Goal: Task Accomplishment & Management: Complete application form

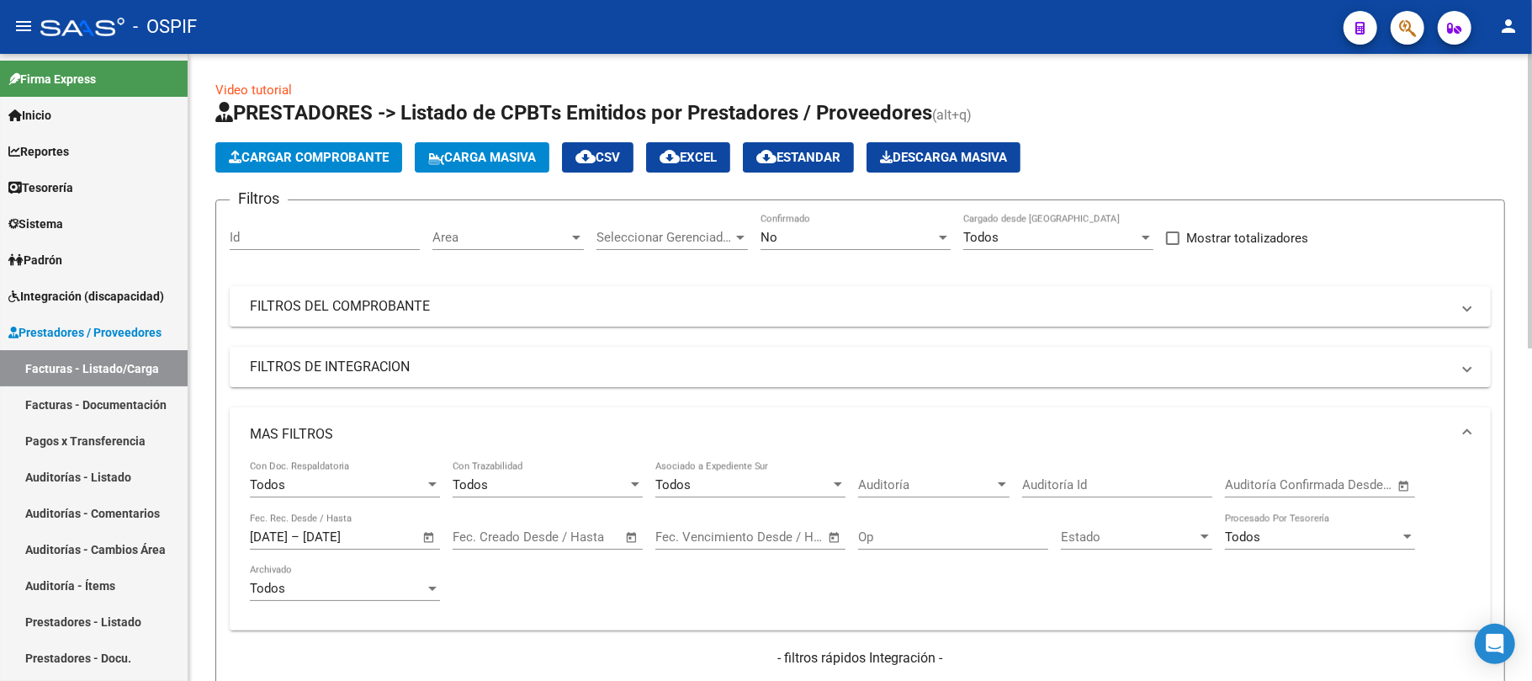
scroll to position [708, 0]
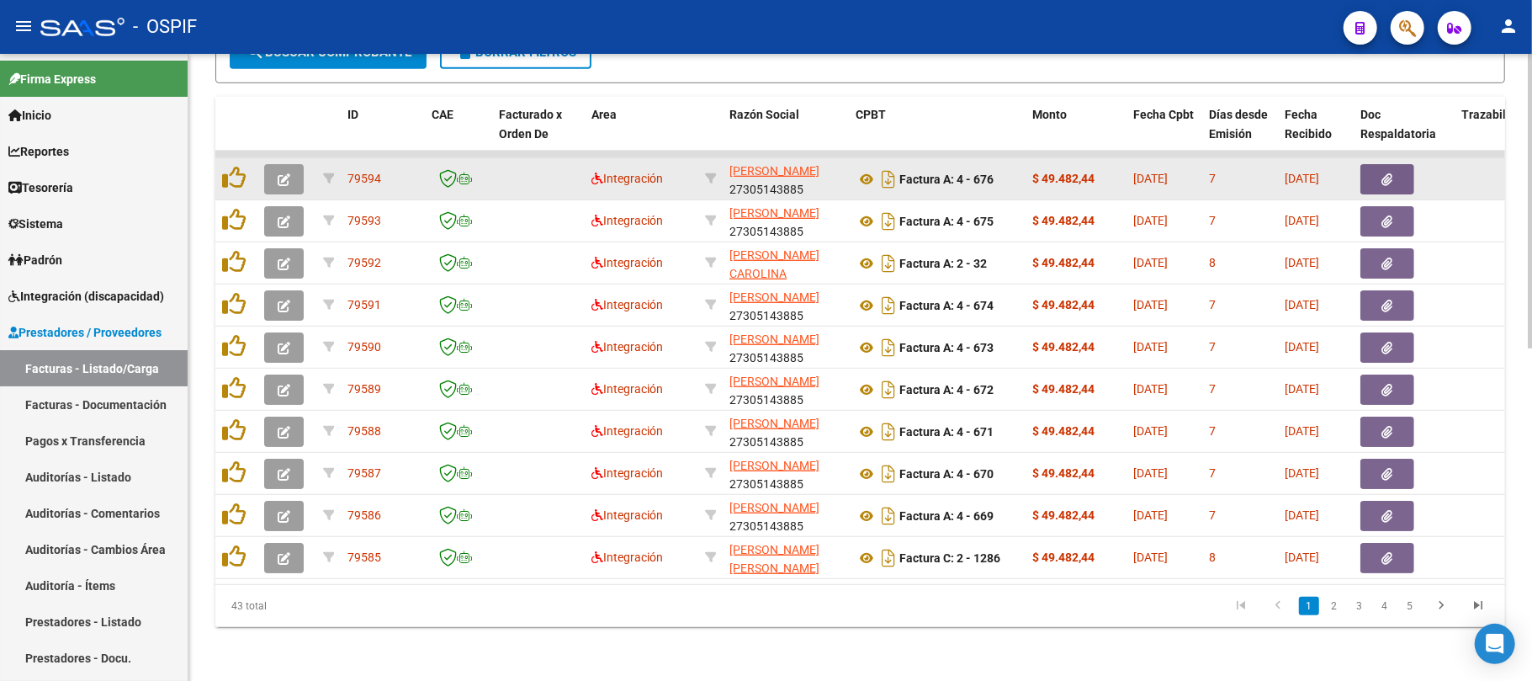
click at [291, 169] on div at bounding box center [286, 179] width 45 height 30
click at [290, 172] on button "button" at bounding box center [284, 179] width 40 height 30
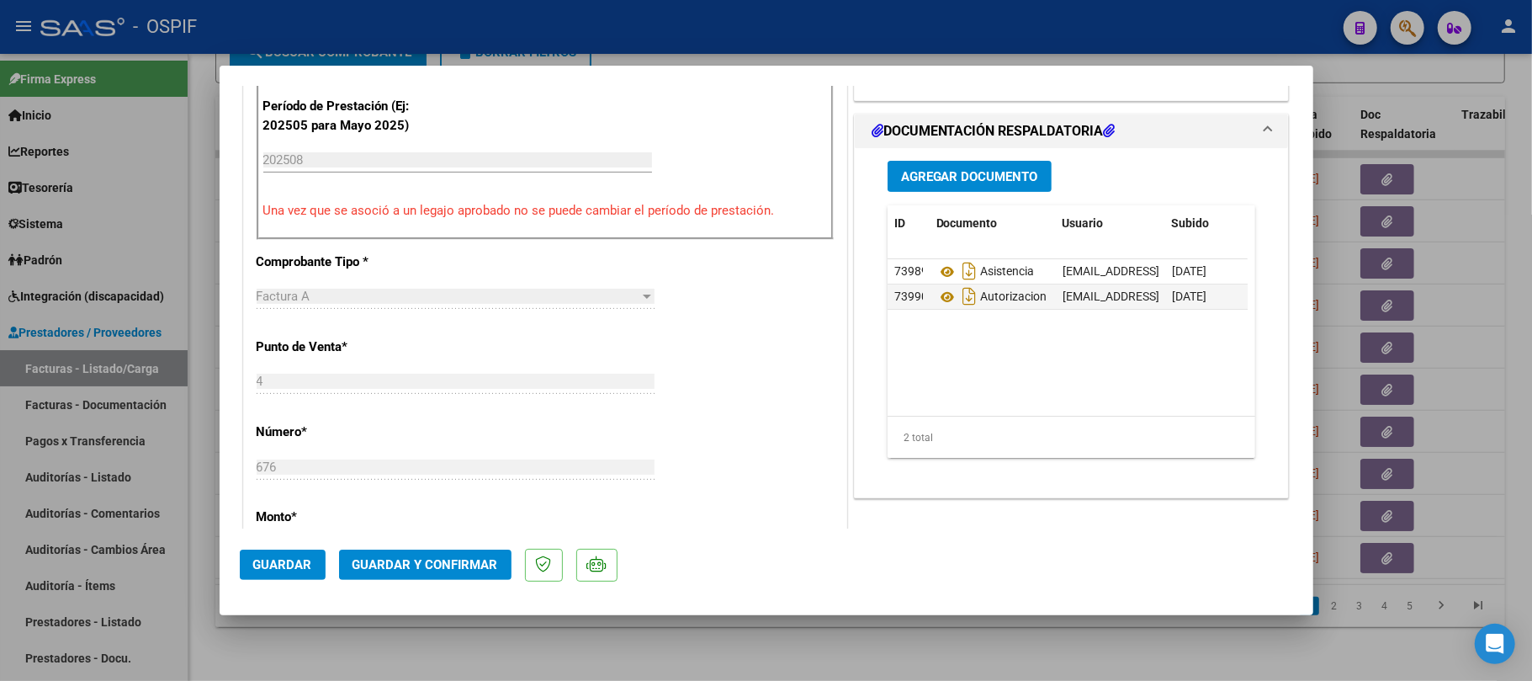
scroll to position [0, 0]
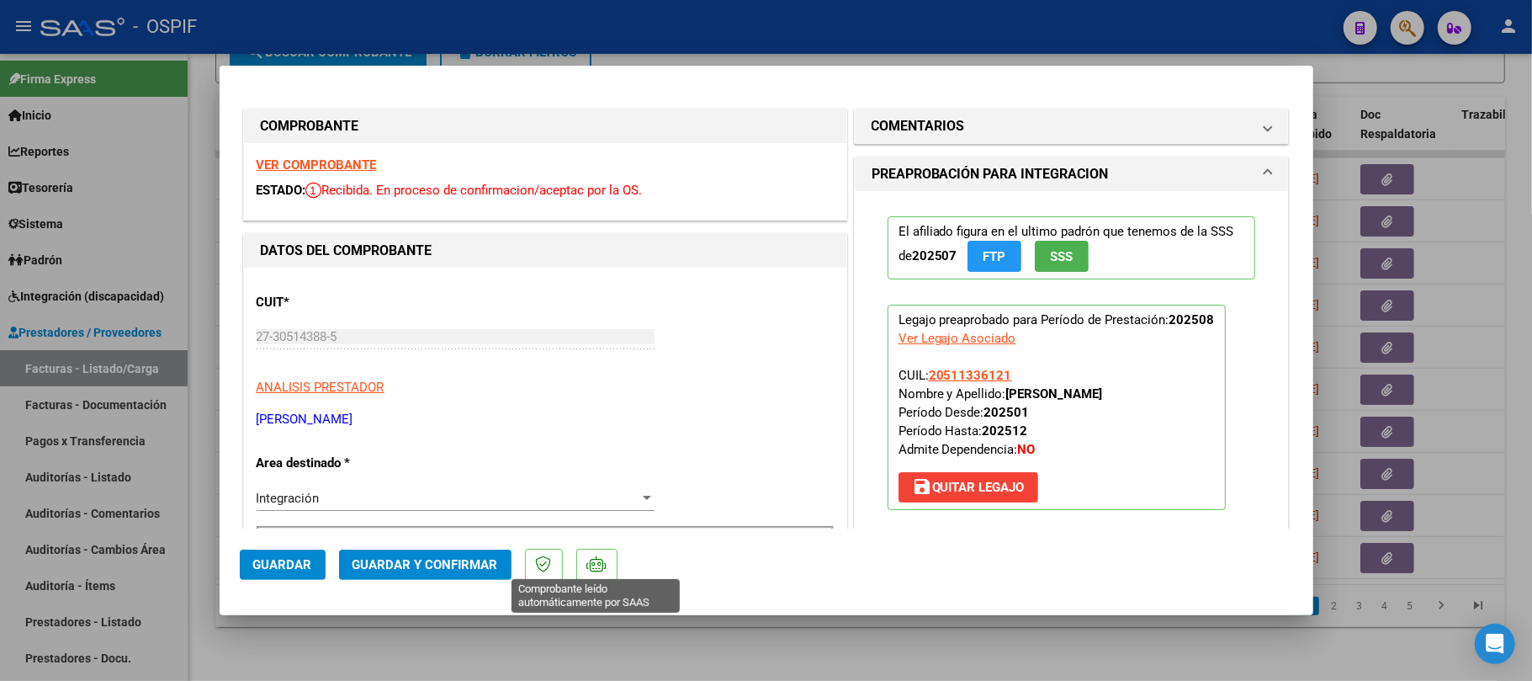
click at [439, 557] on span "Guardar y Confirmar" at bounding box center [425, 564] width 146 height 15
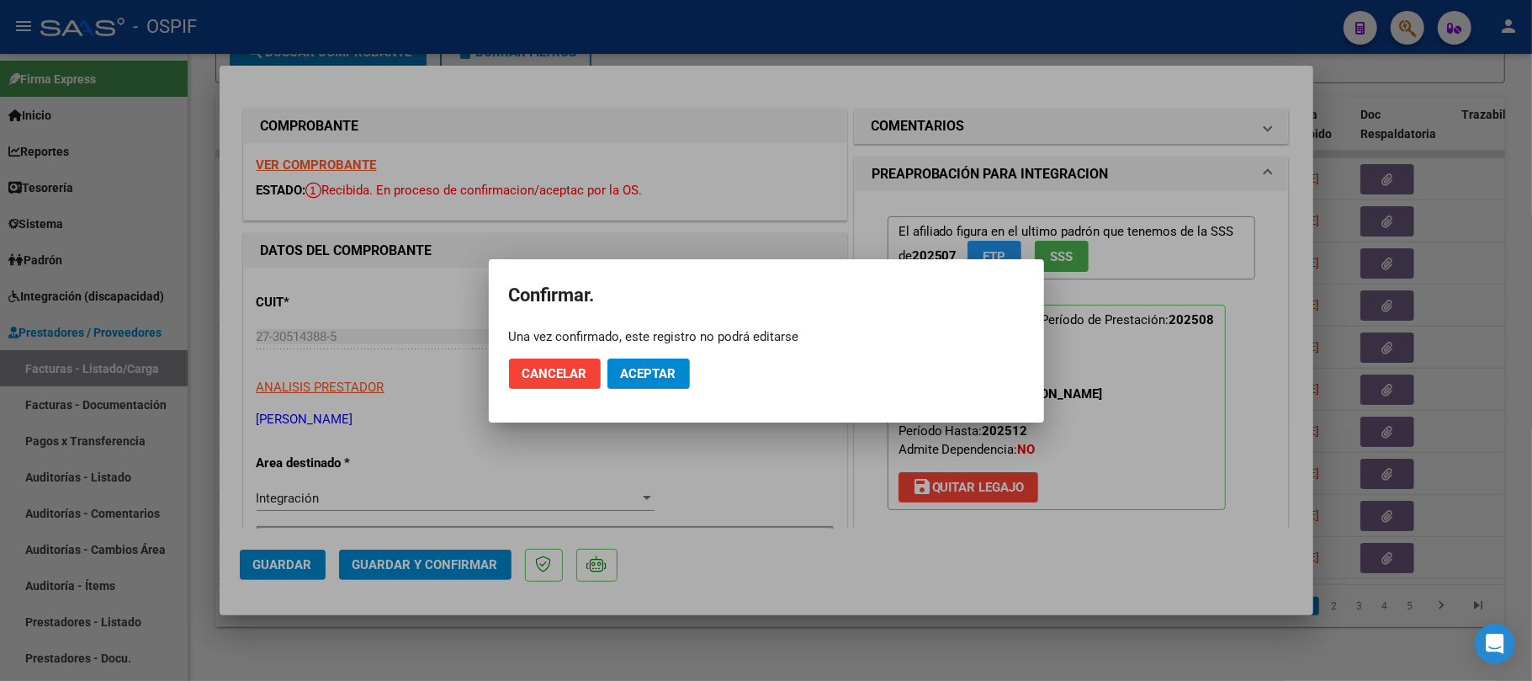
click at [633, 370] on span "Aceptar" at bounding box center [649, 373] width 56 height 15
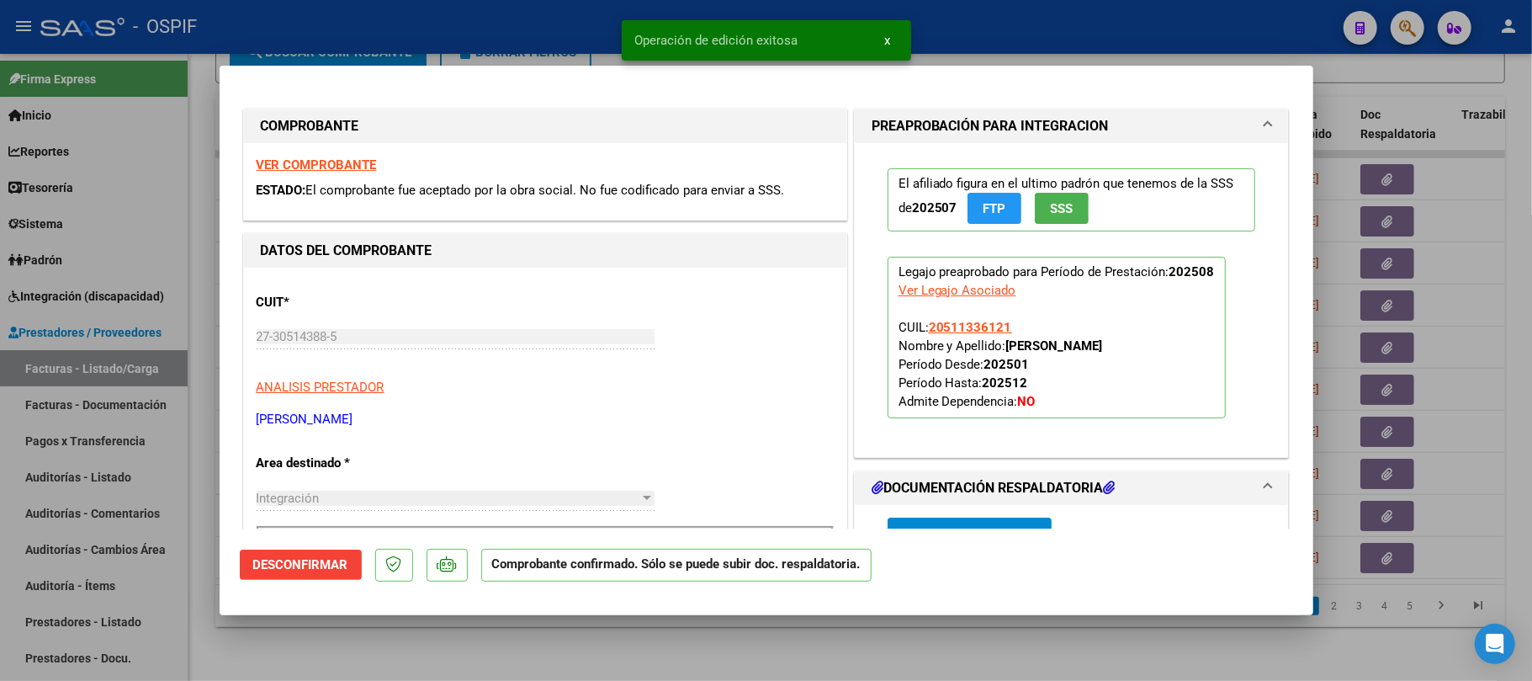
click at [474, 649] on div at bounding box center [766, 340] width 1532 height 681
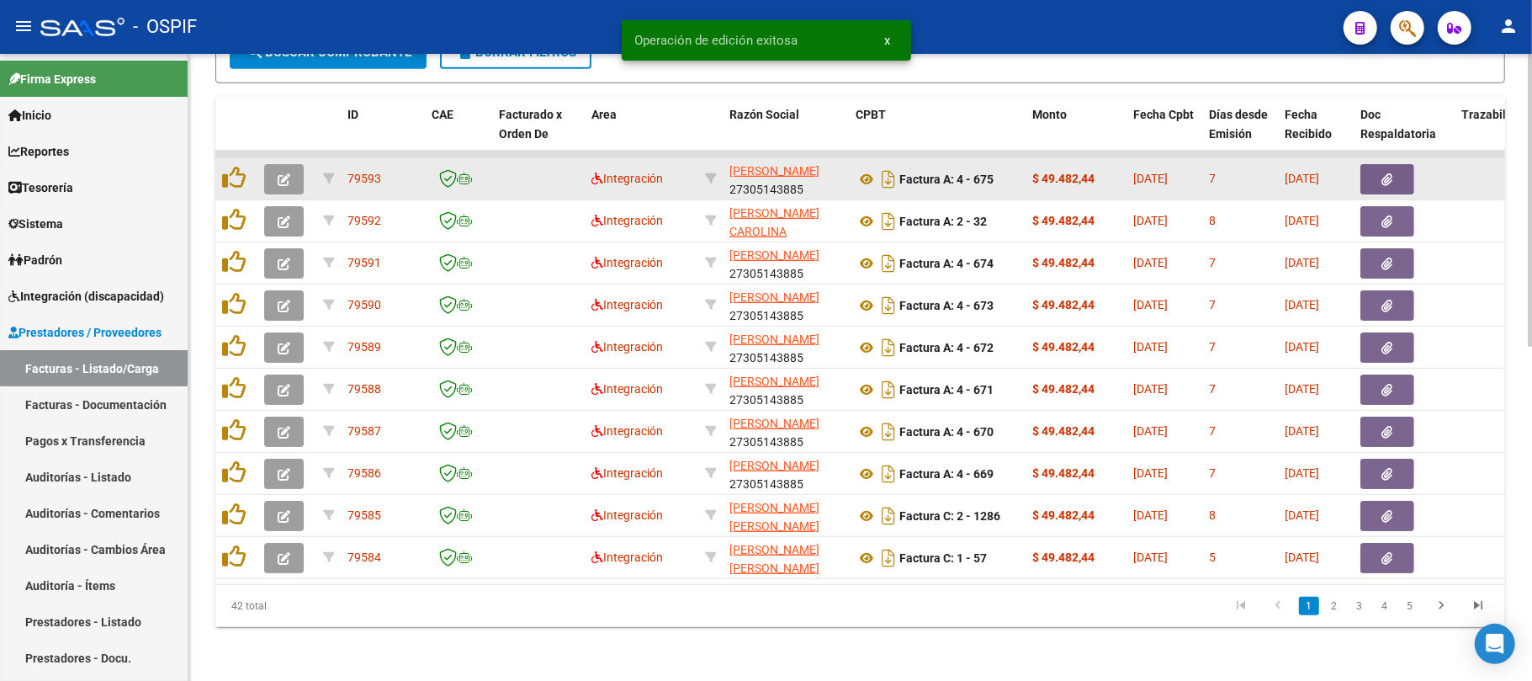
click at [278, 173] on icon "button" at bounding box center [284, 179] width 13 height 13
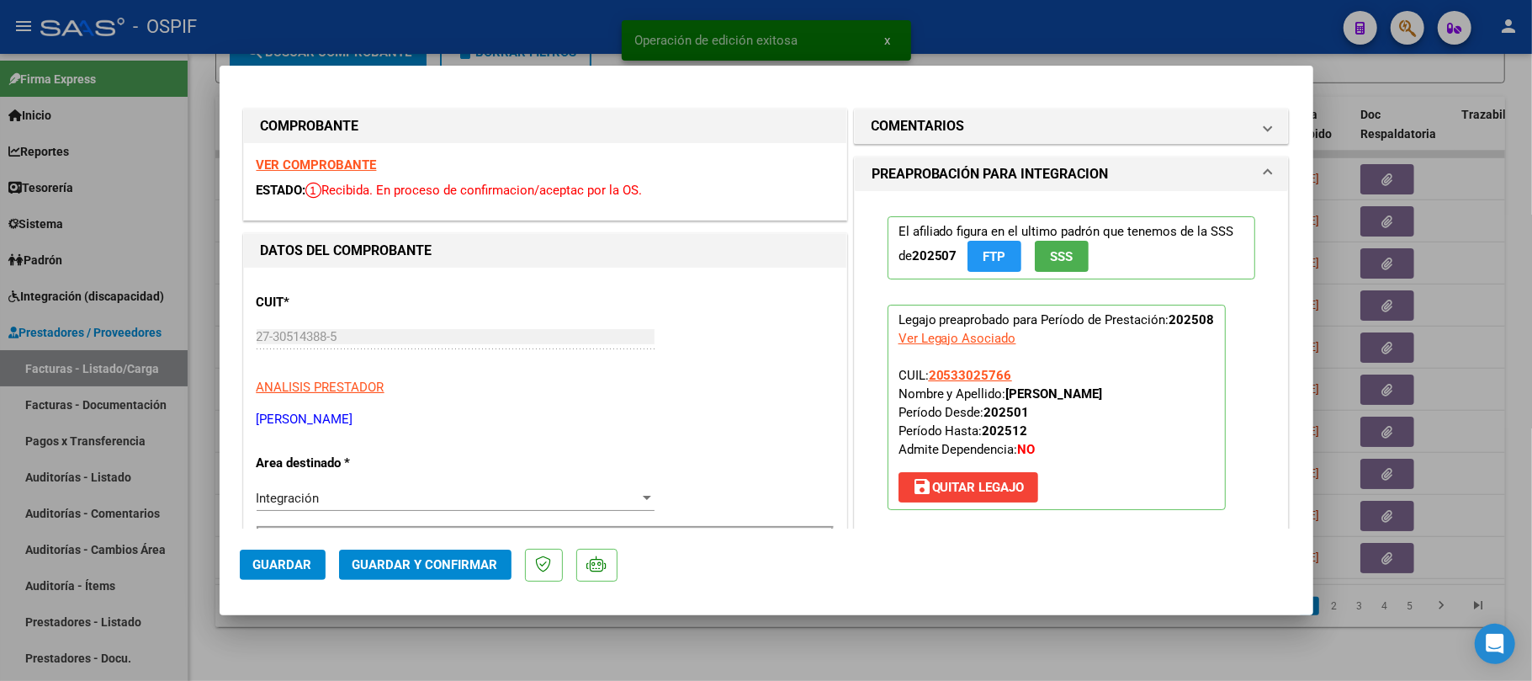
scroll to position [448, 0]
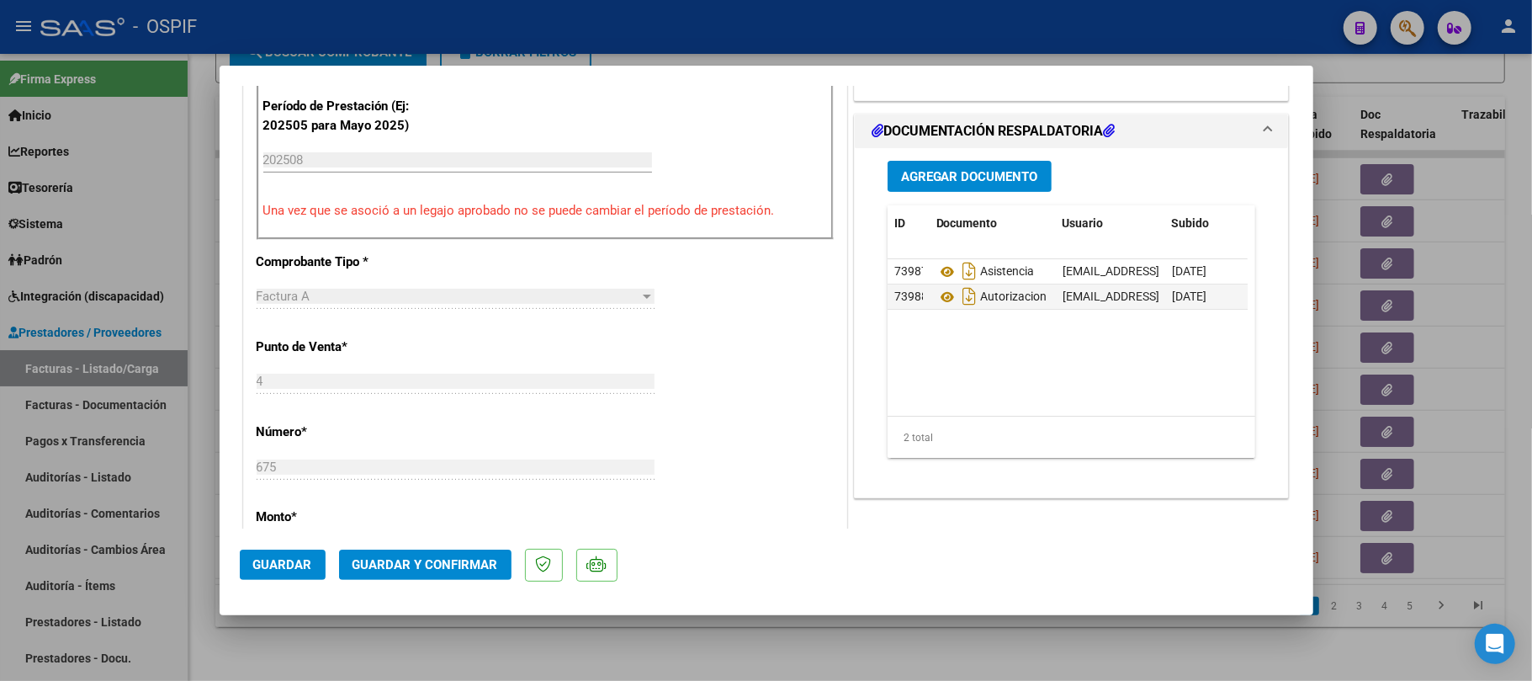
click at [408, 557] on span "Guardar y Confirmar" at bounding box center [425, 564] width 146 height 15
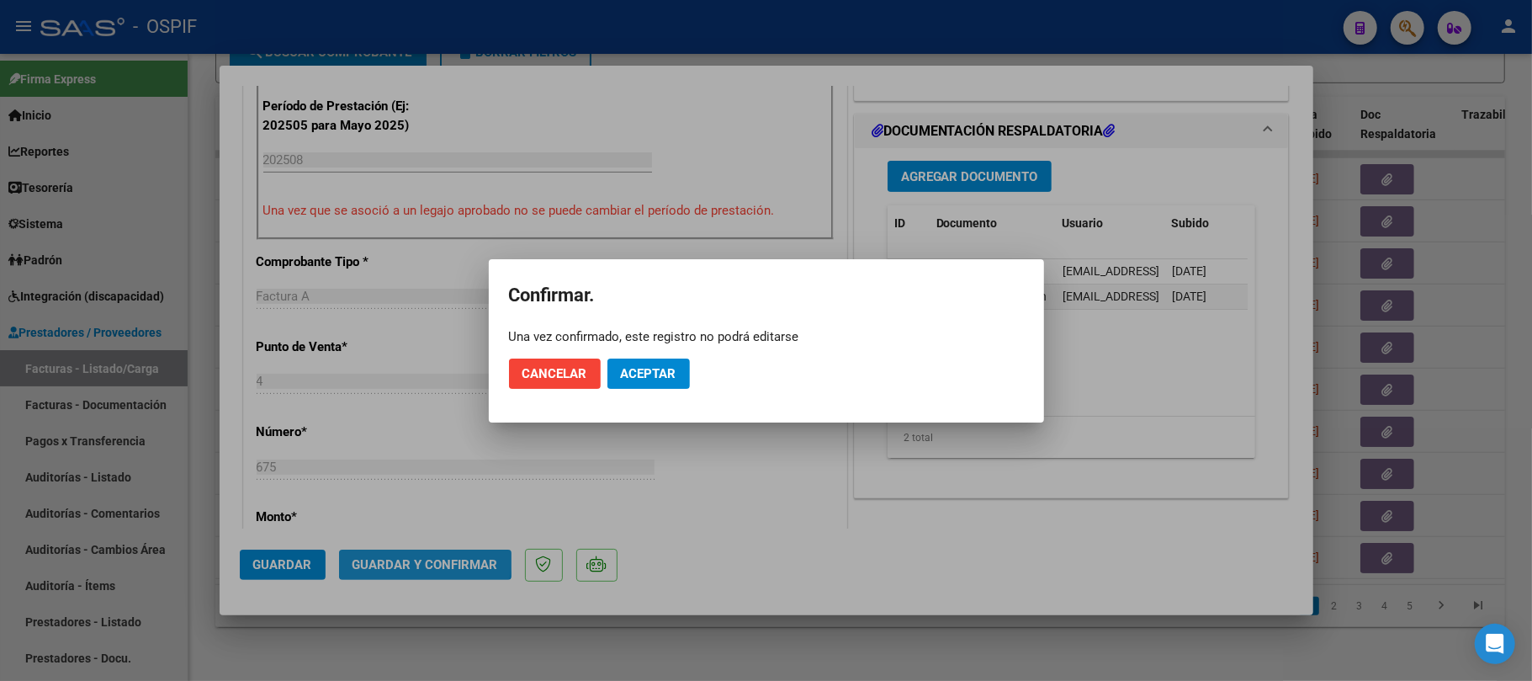
click at [641, 360] on mat-dialog-actions "Cancelar Aceptar" at bounding box center [766, 373] width 515 height 57
click at [639, 382] on button "Aceptar" at bounding box center [648, 373] width 82 height 30
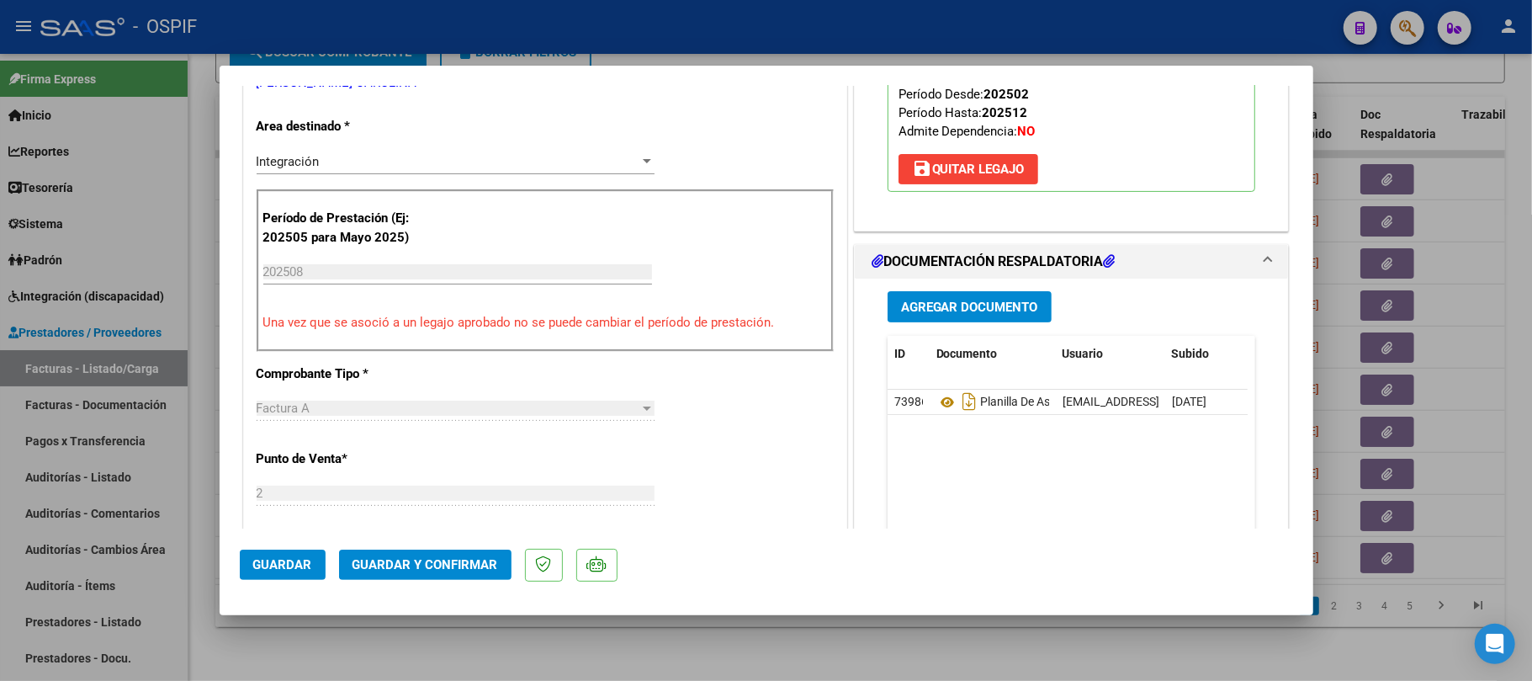
scroll to position [0, 0]
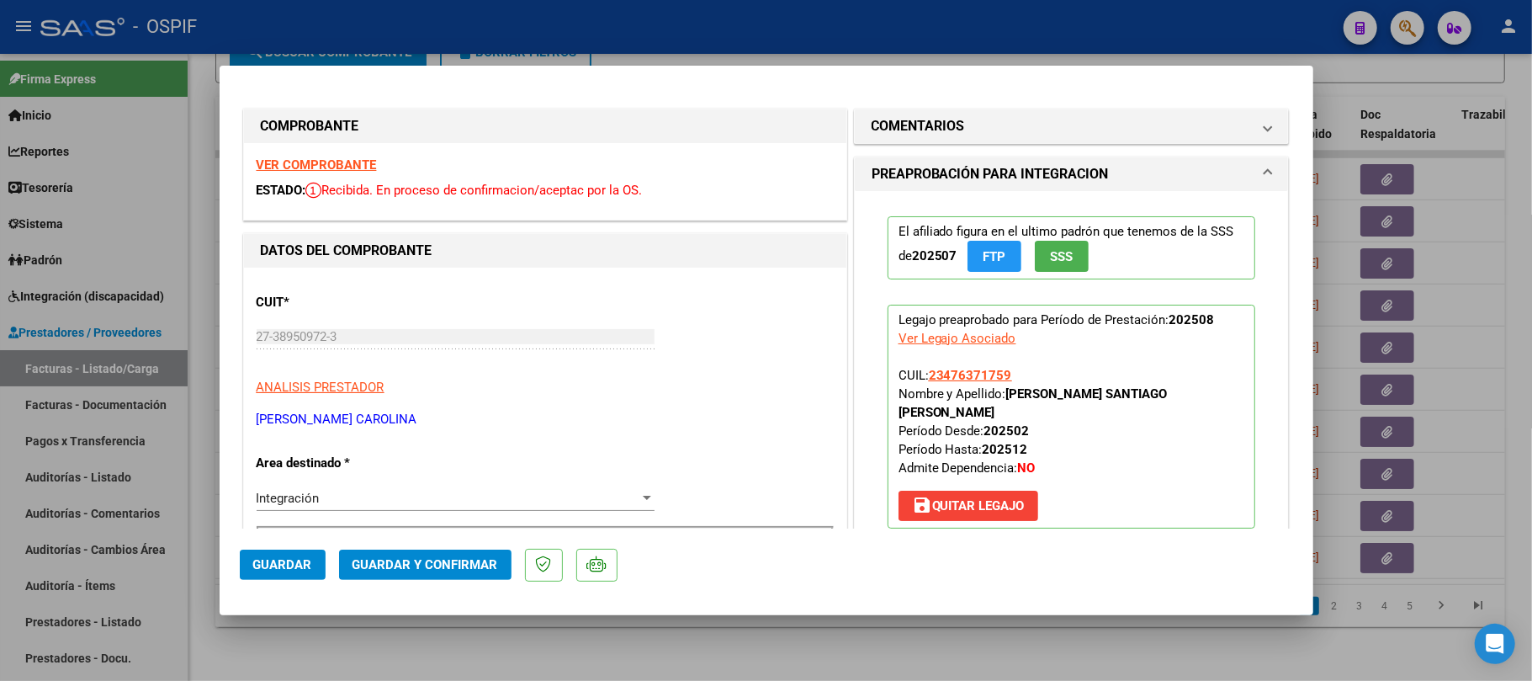
click at [475, 572] on span "Guardar y Confirmar" at bounding box center [425, 564] width 146 height 15
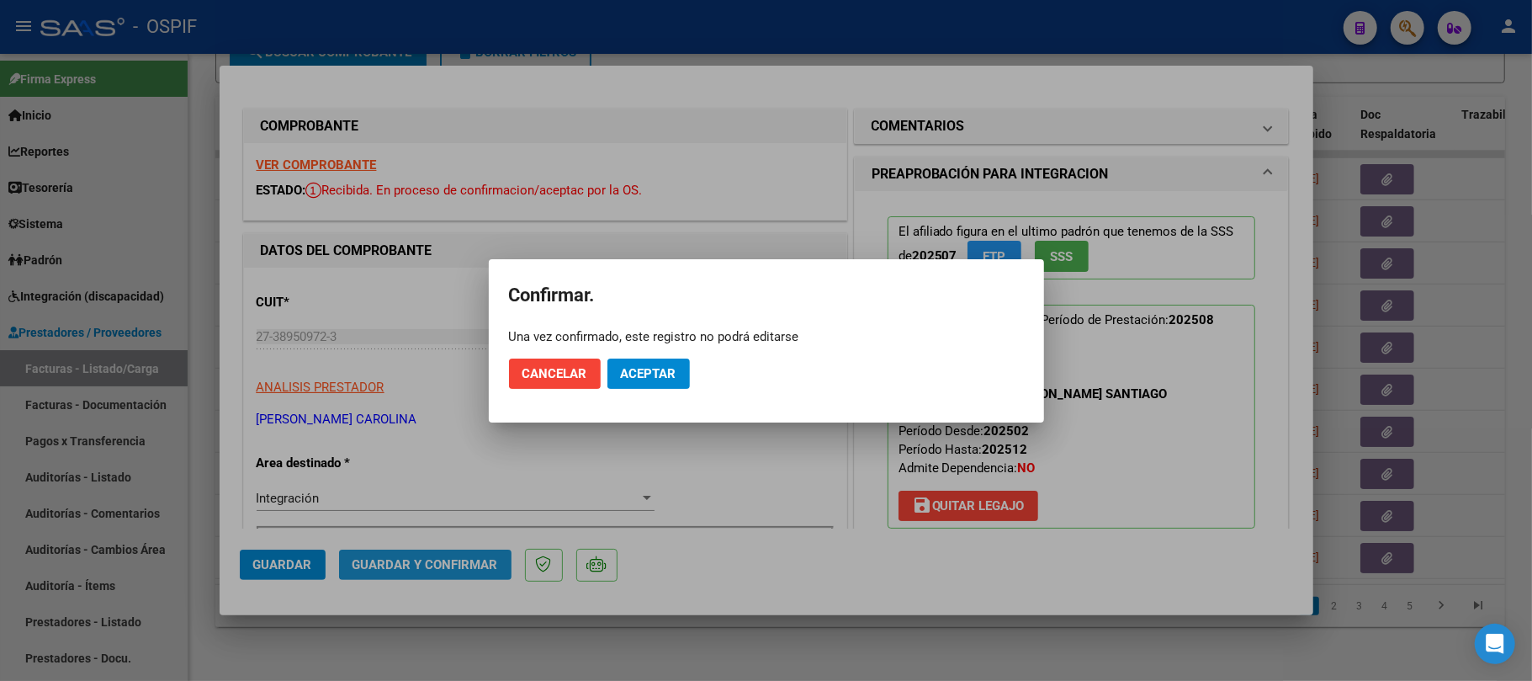
click at [658, 362] on button "Aceptar" at bounding box center [648, 373] width 82 height 30
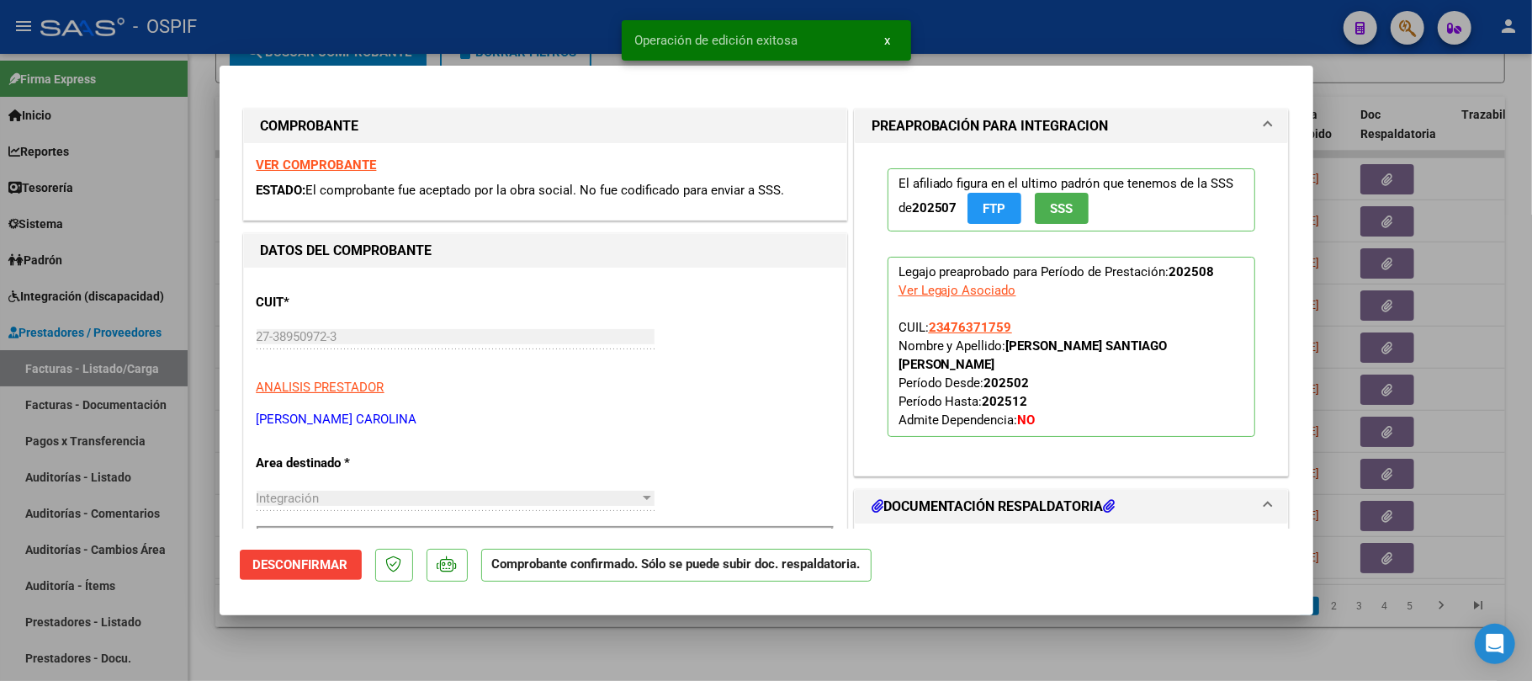
drag, startPoint x: 353, startPoint y: 345, endPoint x: 237, endPoint y: 334, distance: 116.6
click at [237, 334] on mat-dialog-content "COMPROBANTE VER COMPROBANTE ESTADO: El comprobante fue aceptado por la obra soc…" at bounding box center [767, 307] width 1094 height 442
copy div
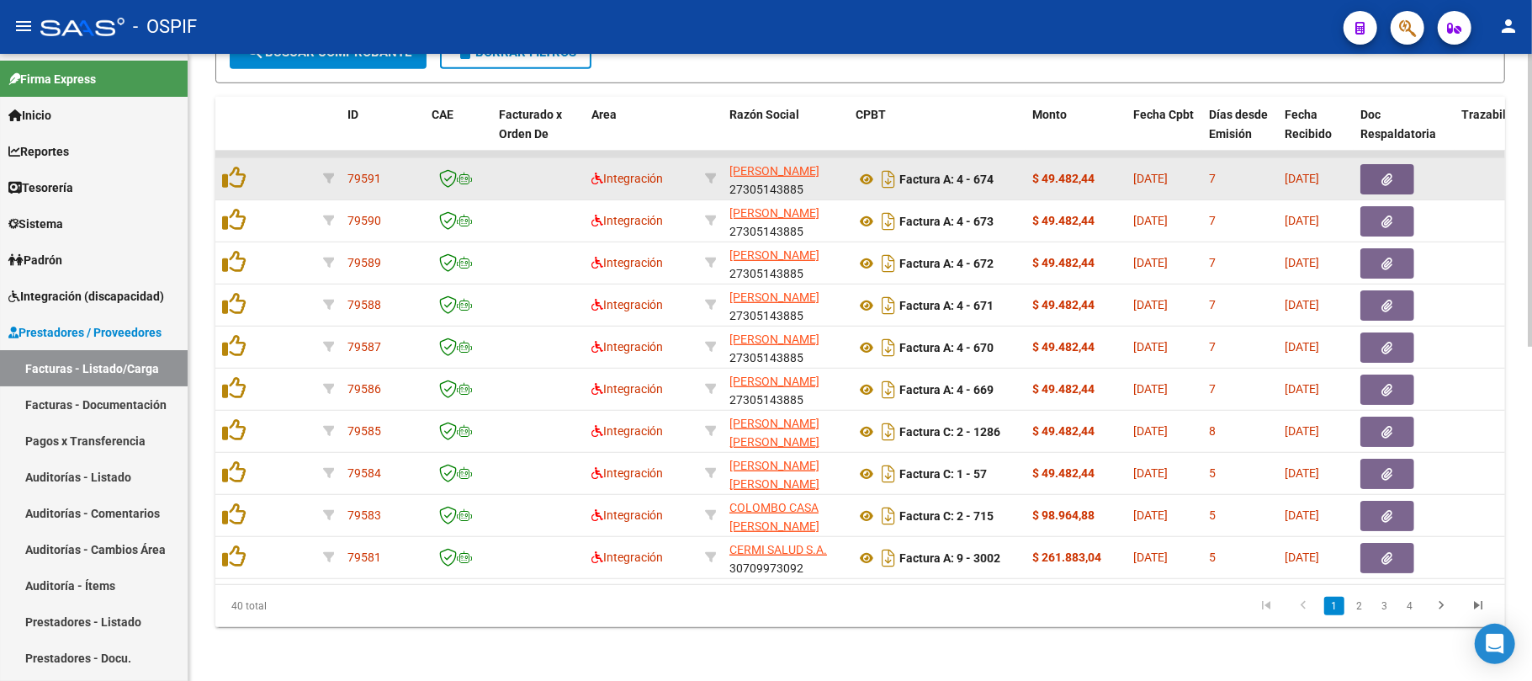
click at [306, 179] on div at bounding box center [286, 179] width 45 height 0
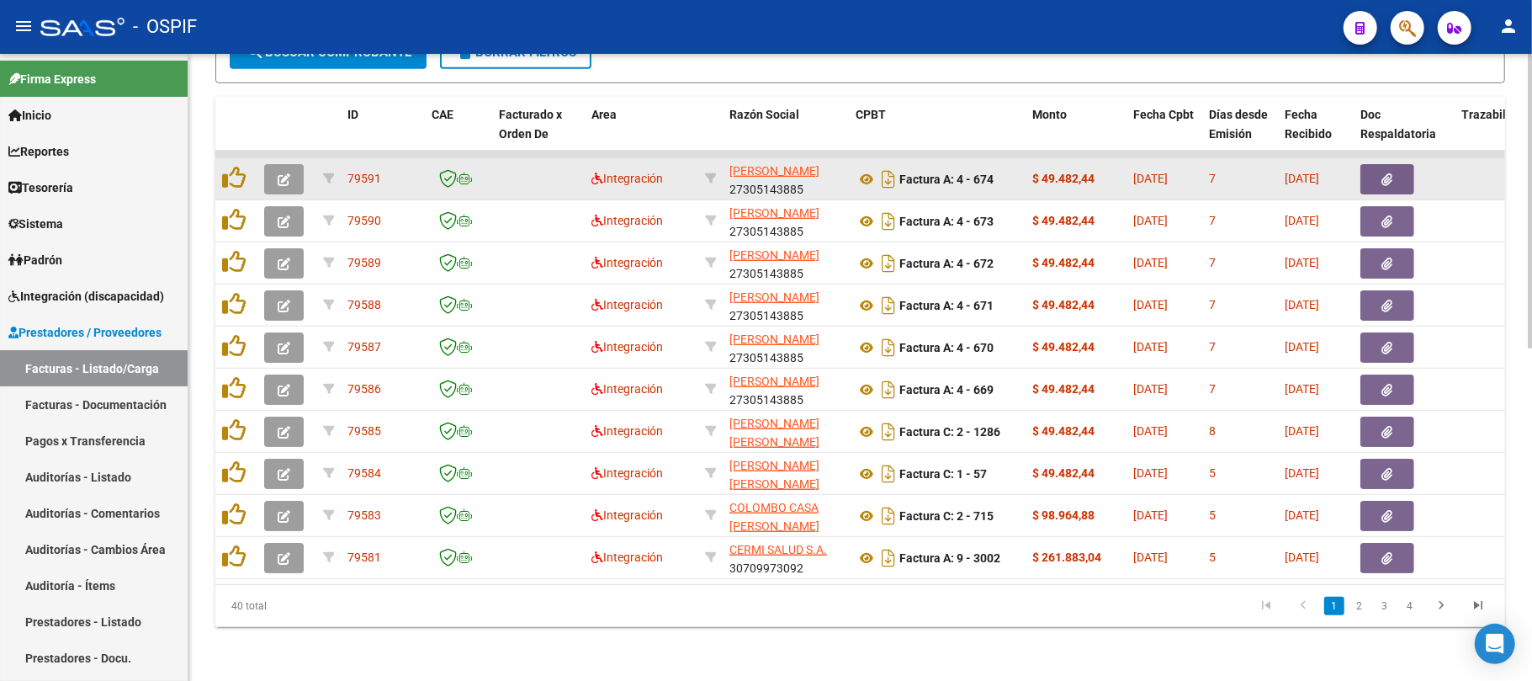
click at [291, 164] on button "button" at bounding box center [284, 179] width 40 height 30
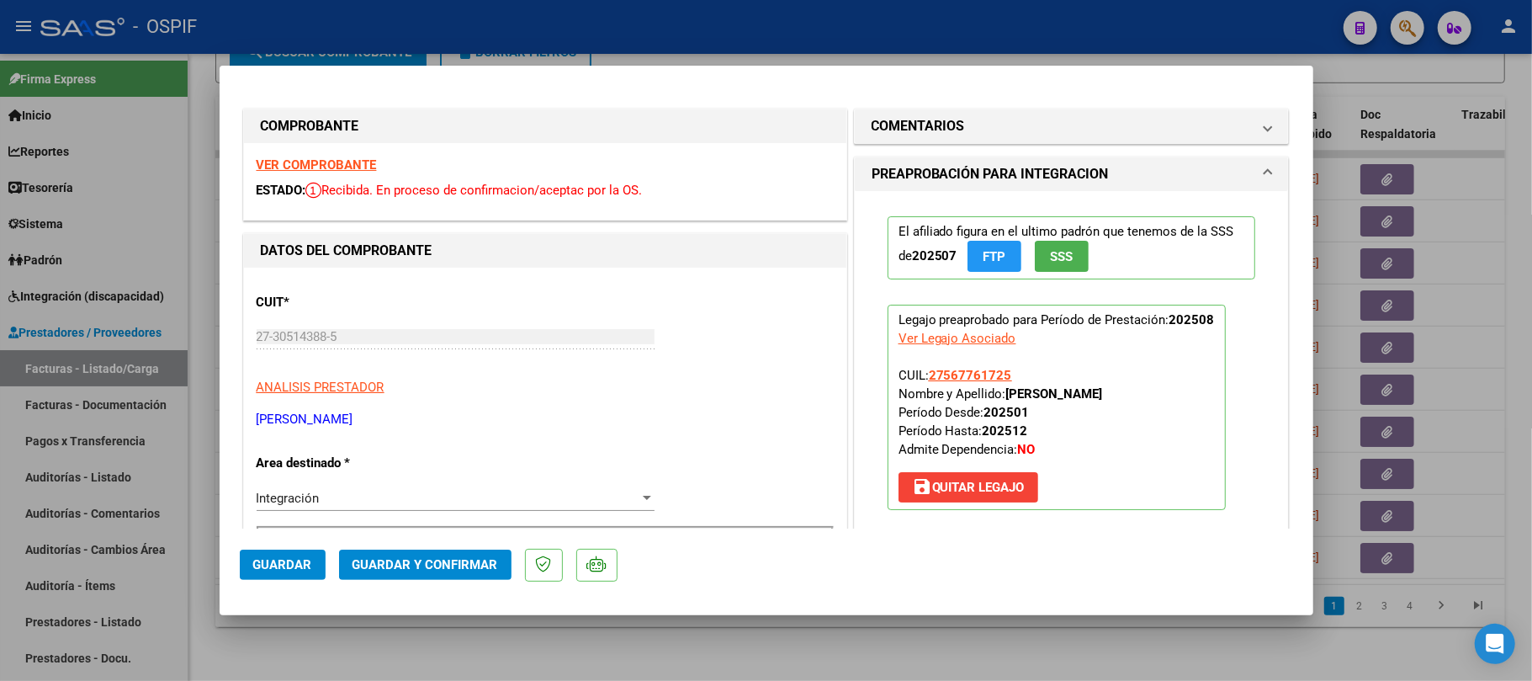
click at [480, 555] on button "Guardar y Confirmar" at bounding box center [425, 564] width 172 height 30
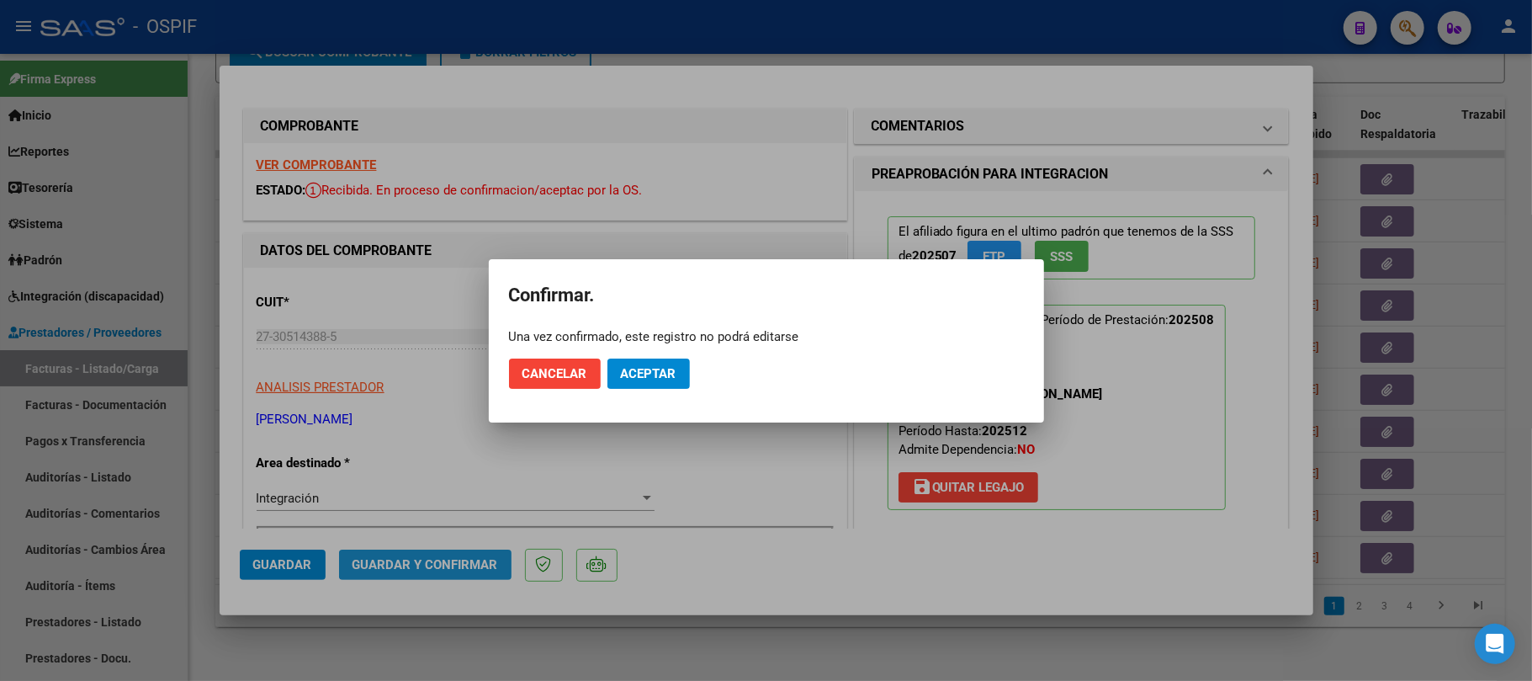
click at [643, 368] on span "Aceptar" at bounding box center [649, 373] width 56 height 15
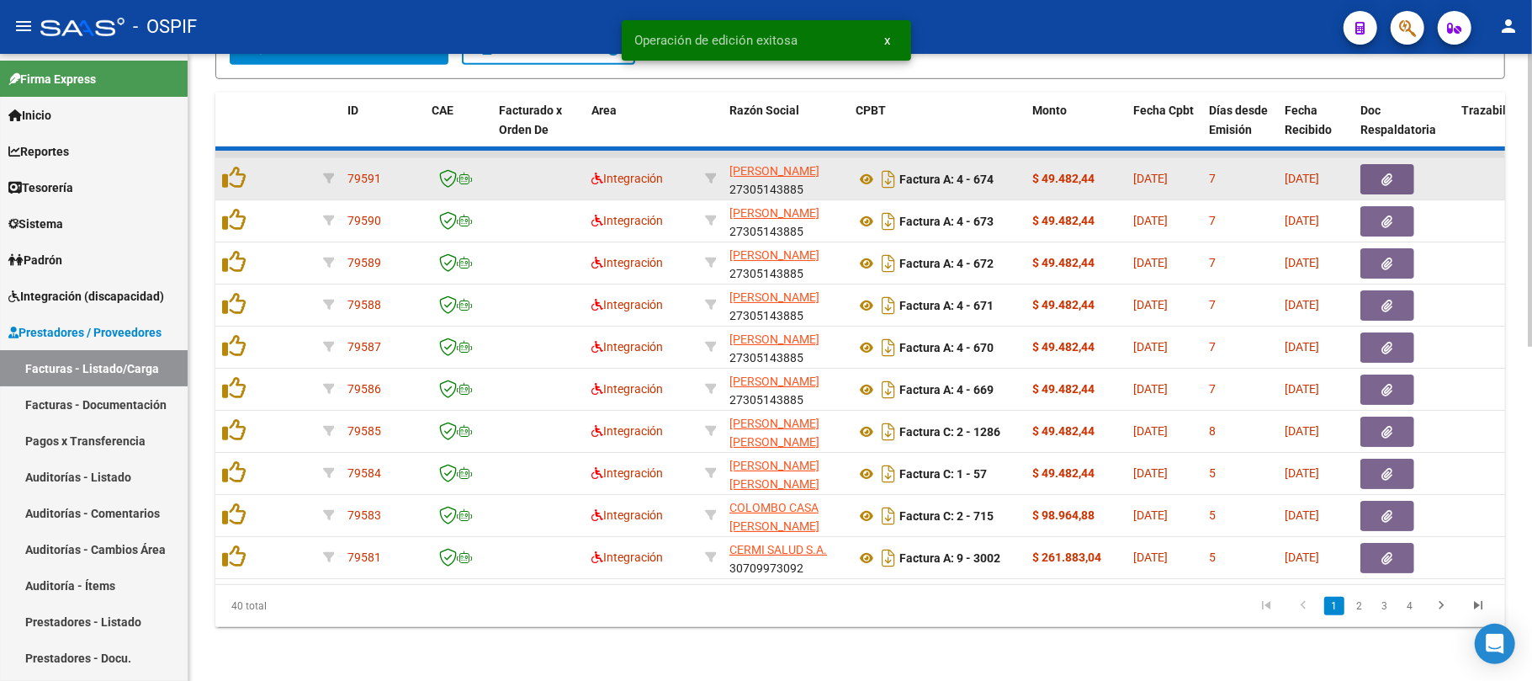
click at [286, 160] on datatable-body-cell at bounding box center [286, 178] width 59 height 41
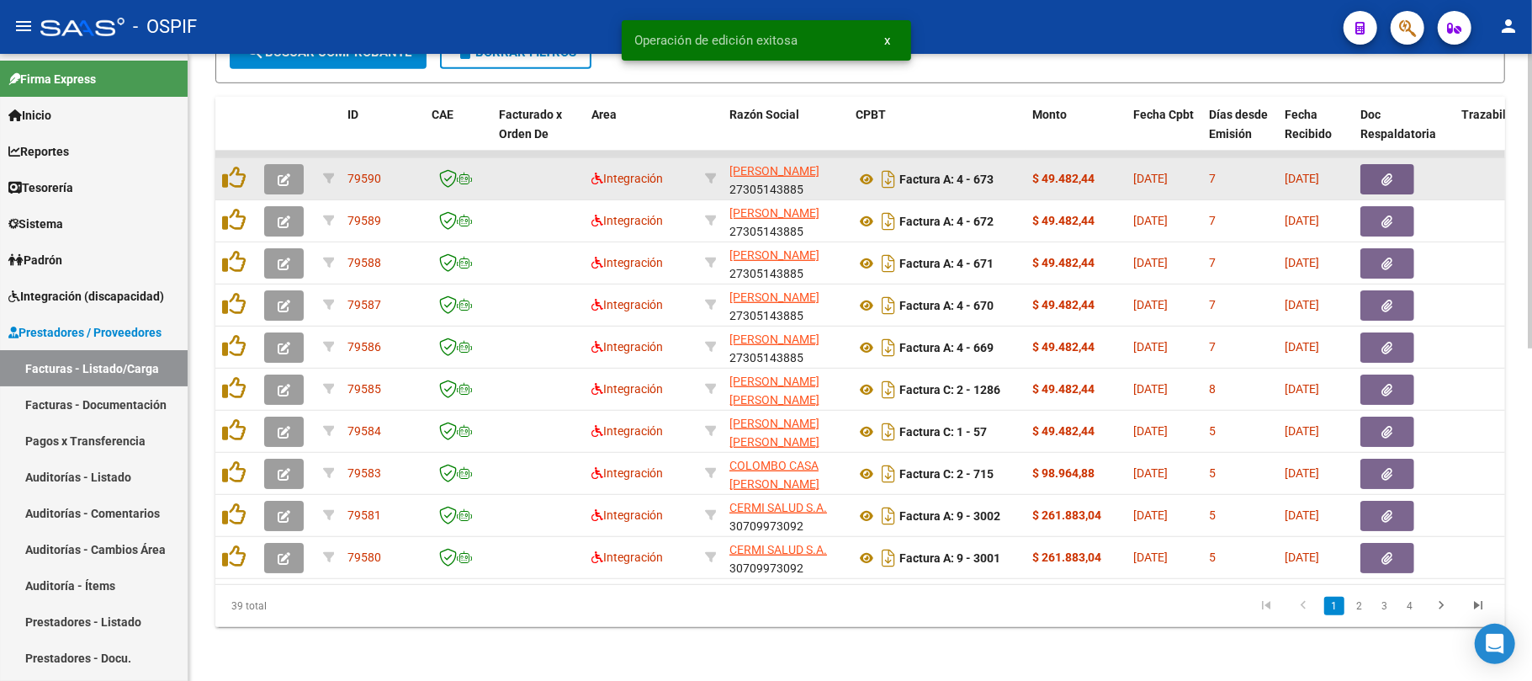
click at [286, 173] on icon "button" at bounding box center [284, 179] width 13 height 13
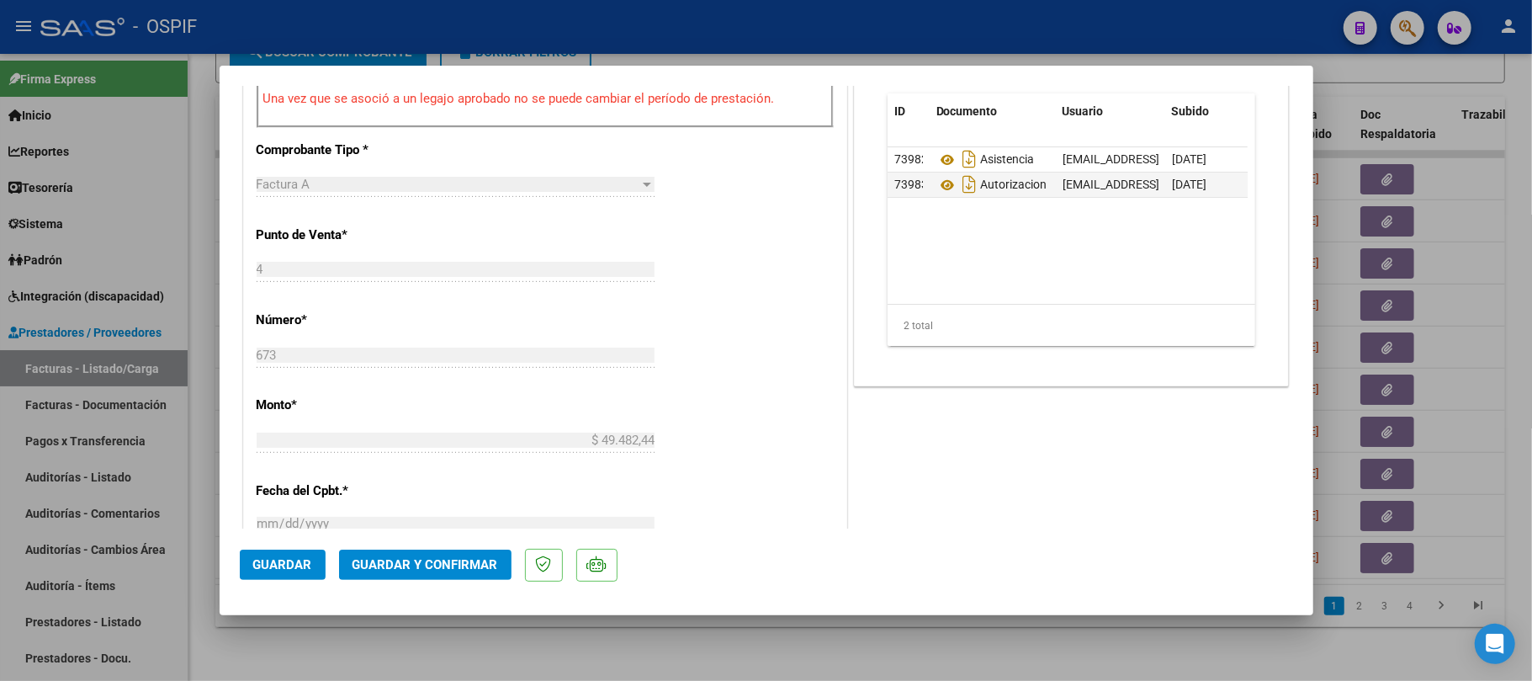
scroll to position [448, 0]
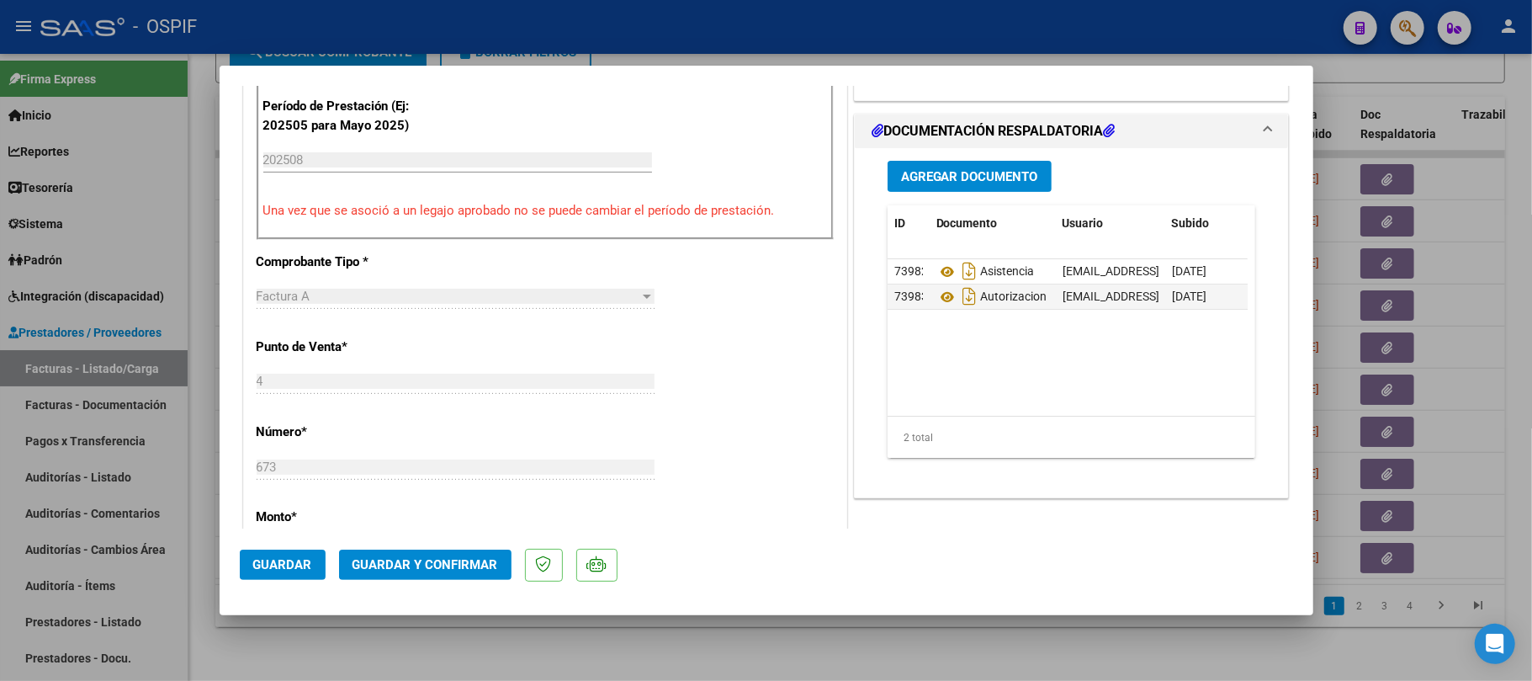
click at [471, 543] on mat-dialog-actions "Guardar Guardar y Confirmar" at bounding box center [766, 561] width 1053 height 66
click at [462, 560] on span "Guardar y Confirmar" at bounding box center [425, 564] width 146 height 15
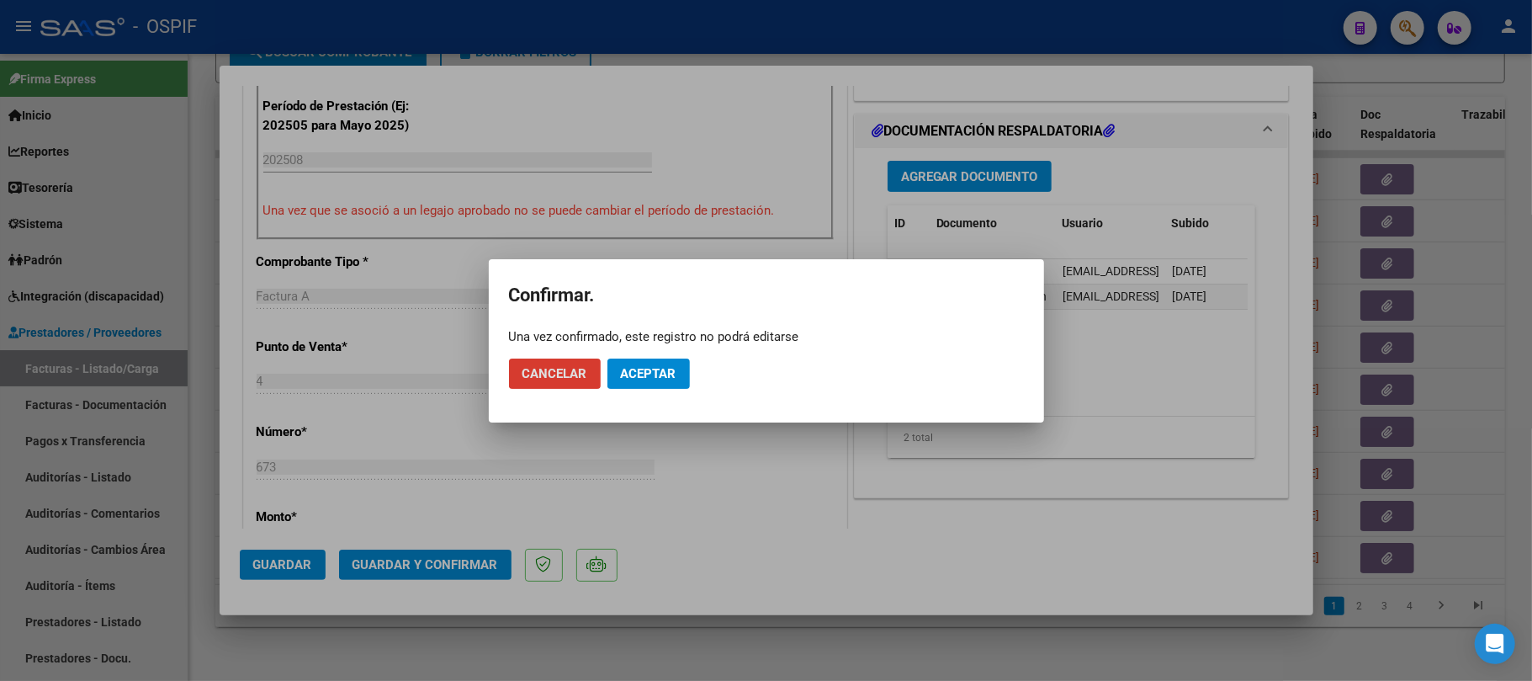
click at [623, 375] on span "Aceptar" at bounding box center [649, 373] width 56 height 15
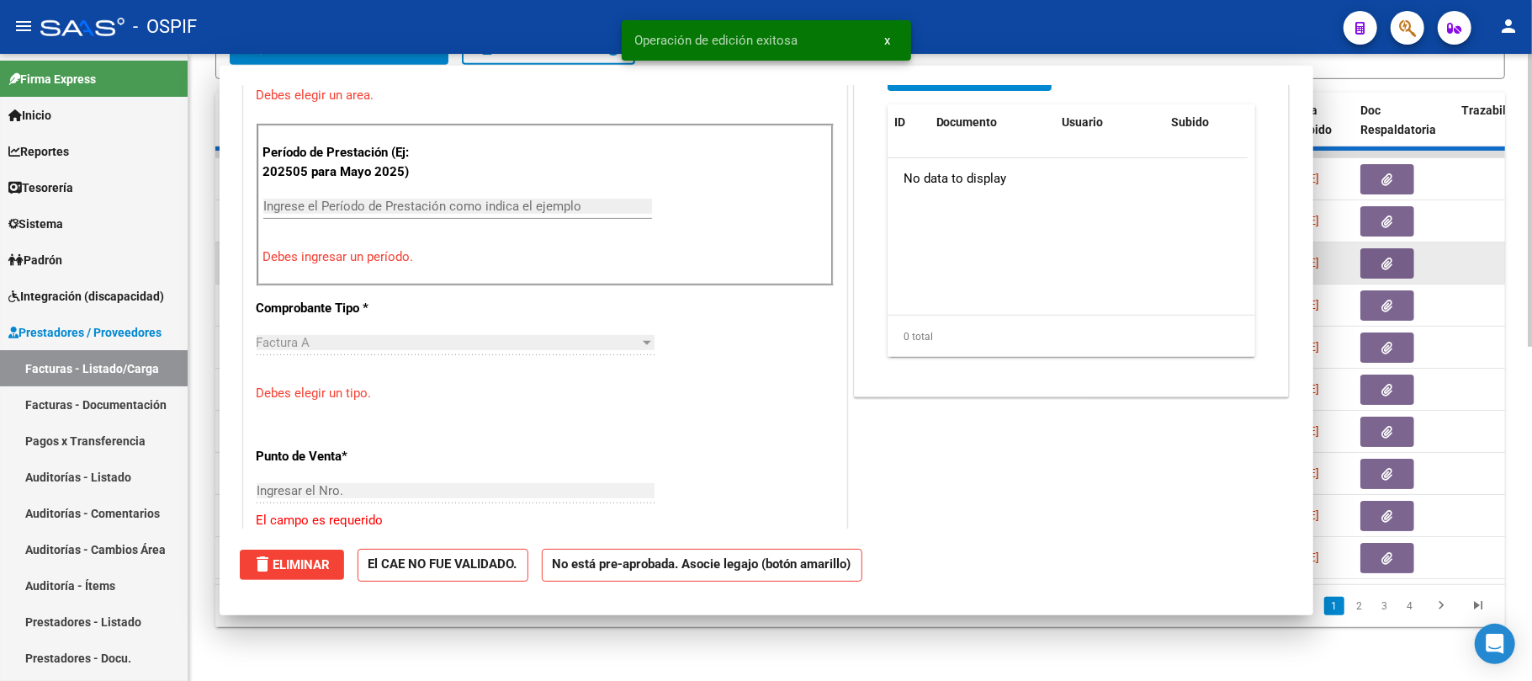
scroll to position [0, 0]
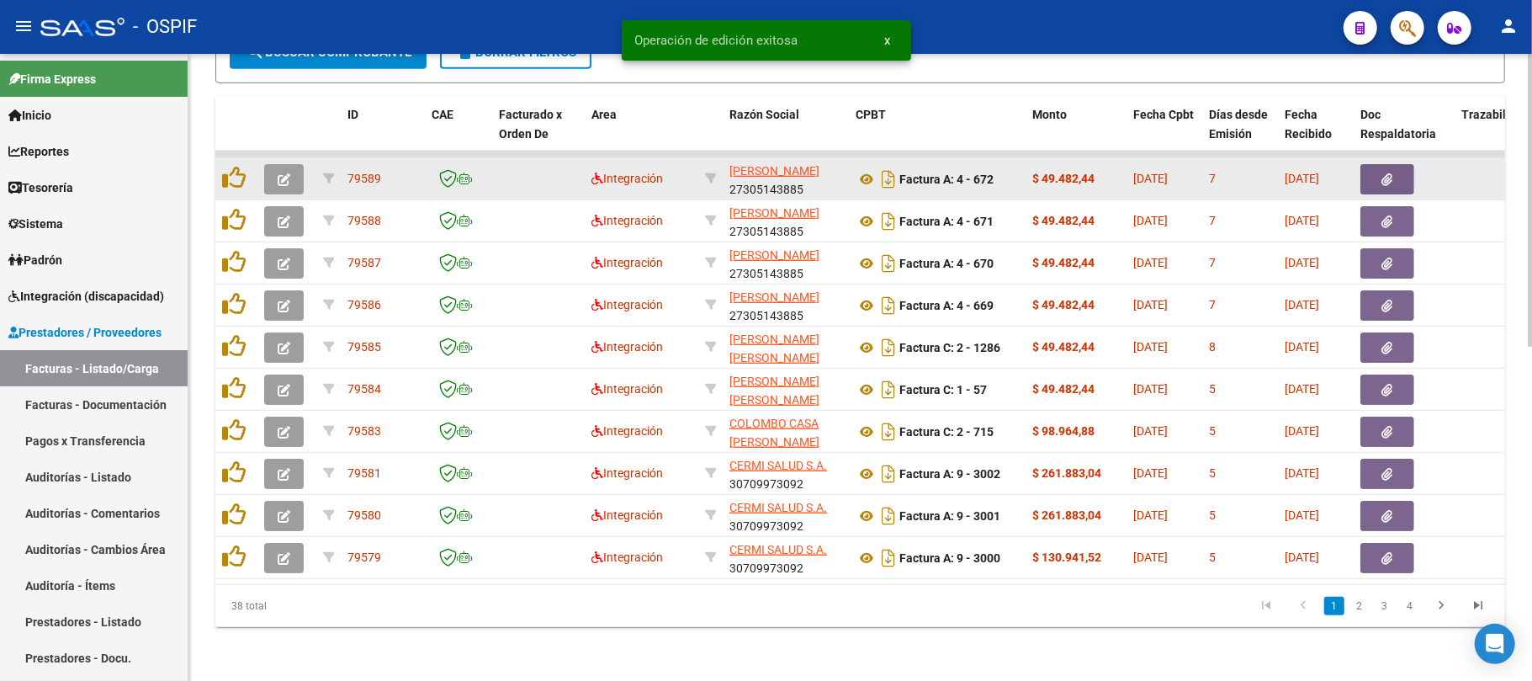
click at [289, 173] on icon "button" at bounding box center [284, 179] width 13 height 13
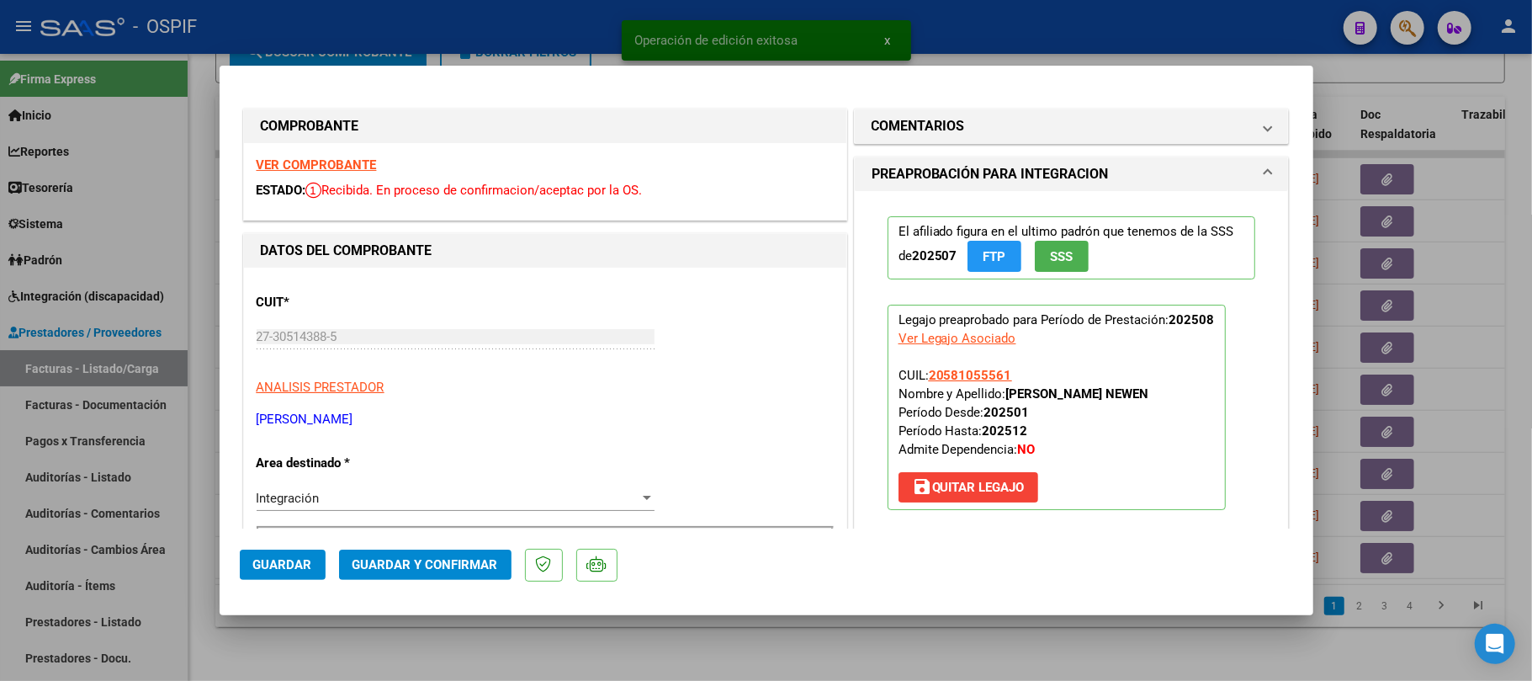
click at [456, 545] on mat-dialog-actions "Guardar Guardar y Confirmar" at bounding box center [766, 561] width 1053 height 66
click at [451, 567] on span "Guardar y Confirmar" at bounding box center [425, 564] width 146 height 15
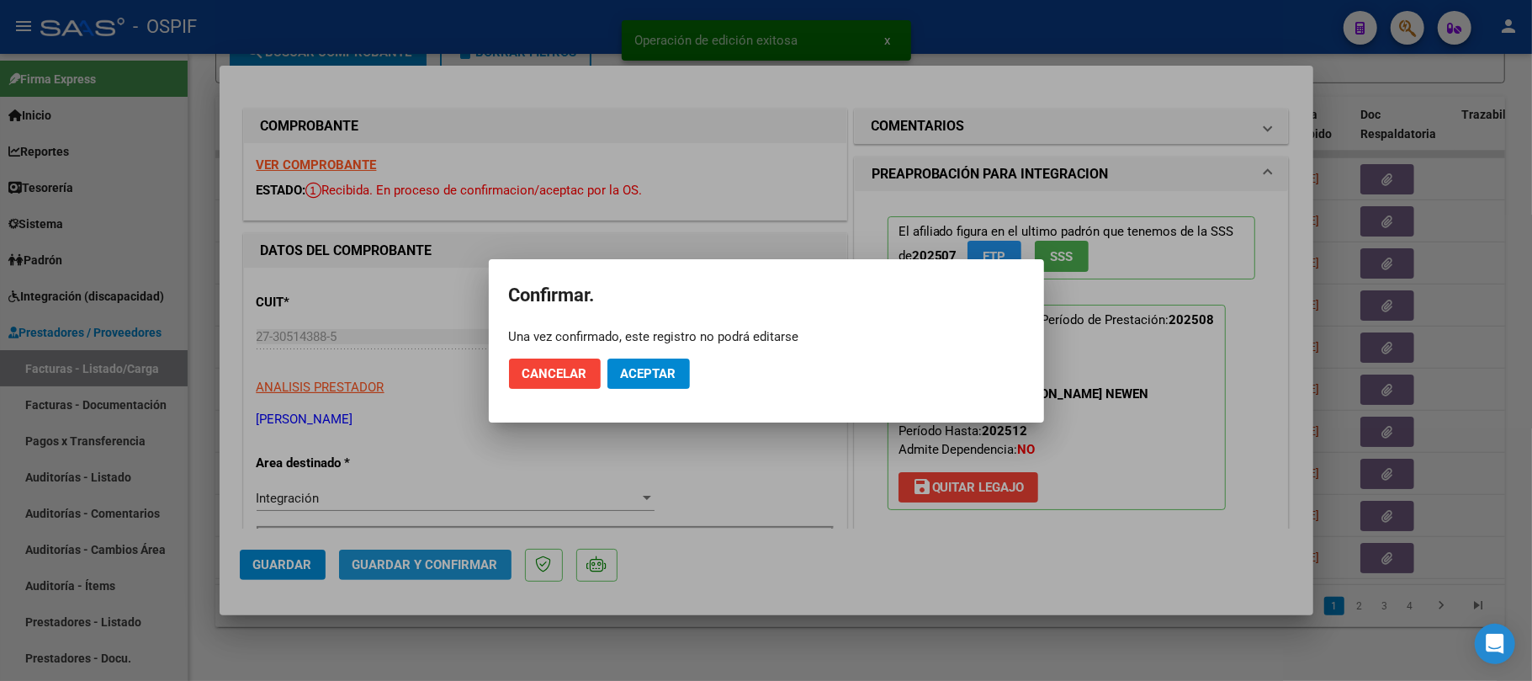
click at [674, 358] on button "Aceptar" at bounding box center [648, 373] width 82 height 30
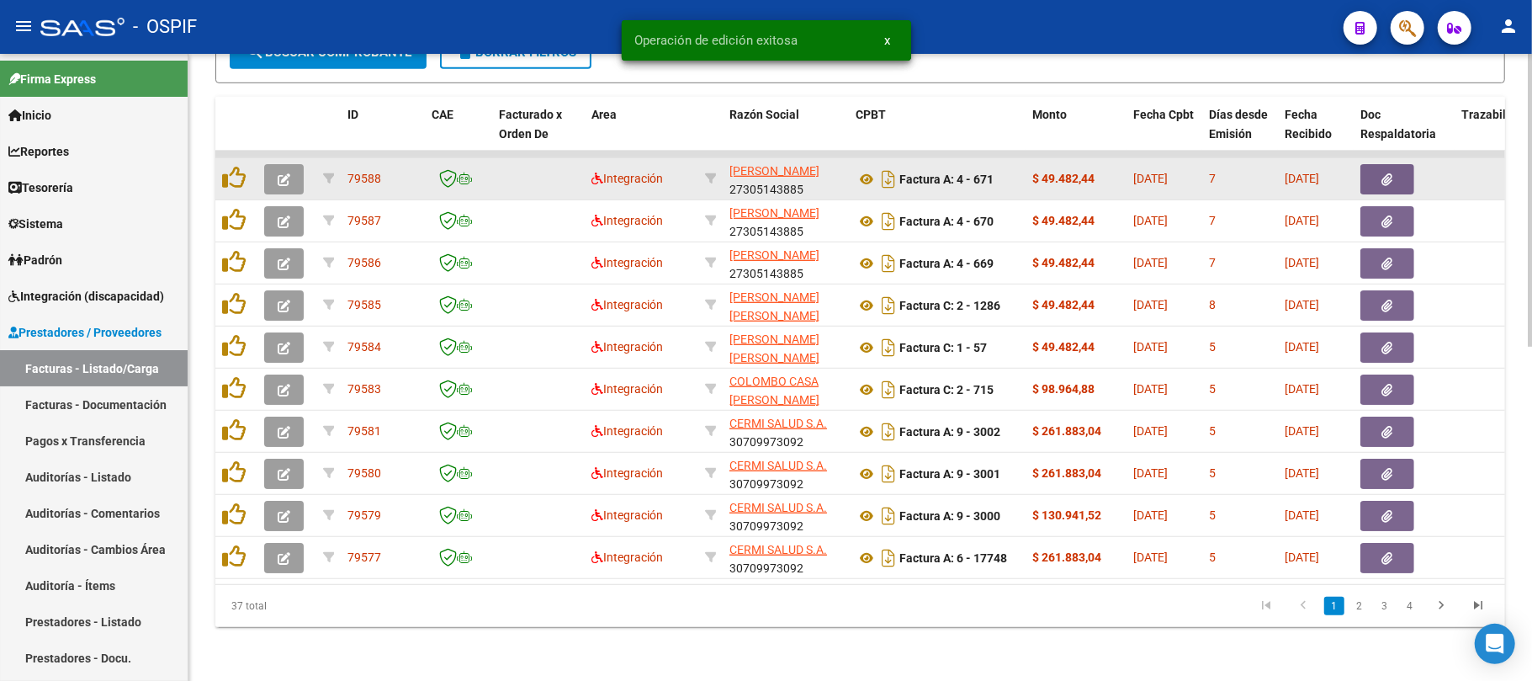
click at [290, 164] on button "button" at bounding box center [284, 179] width 40 height 30
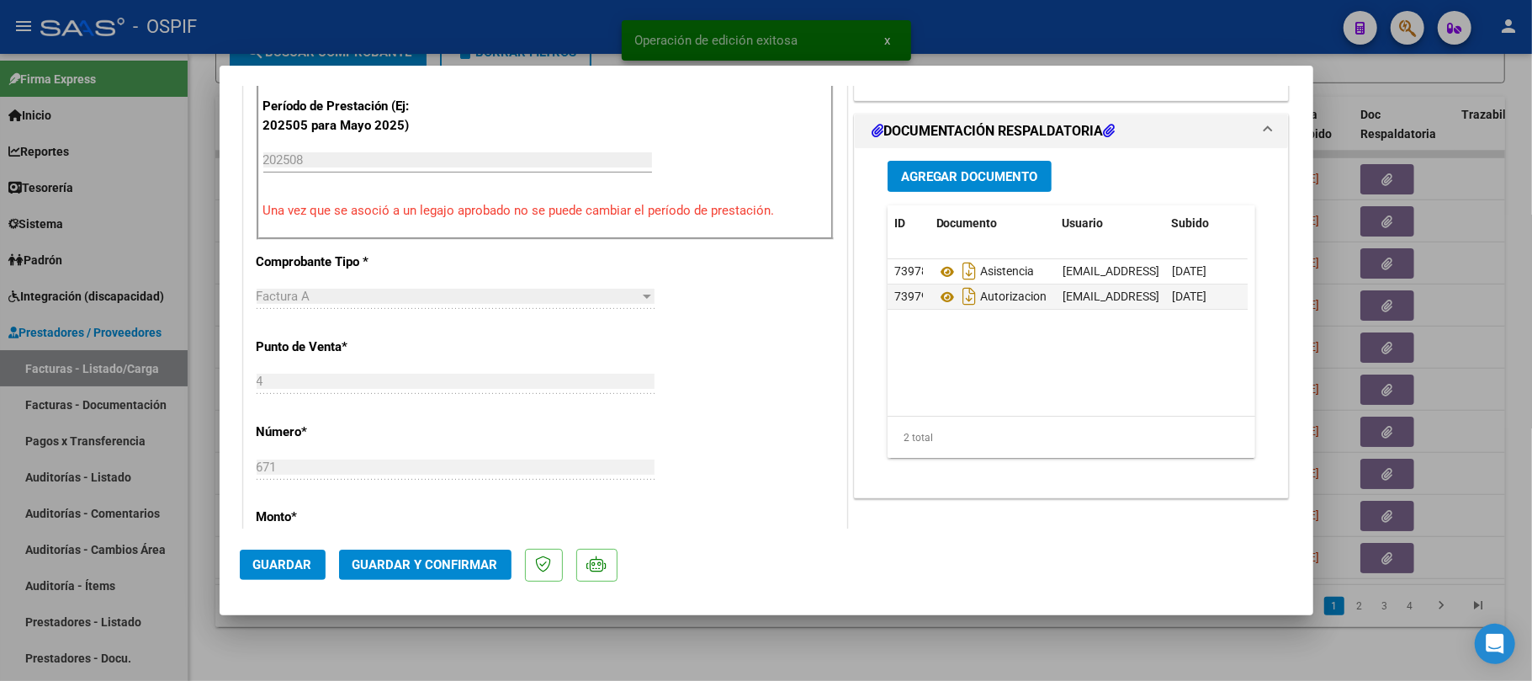
scroll to position [112, 0]
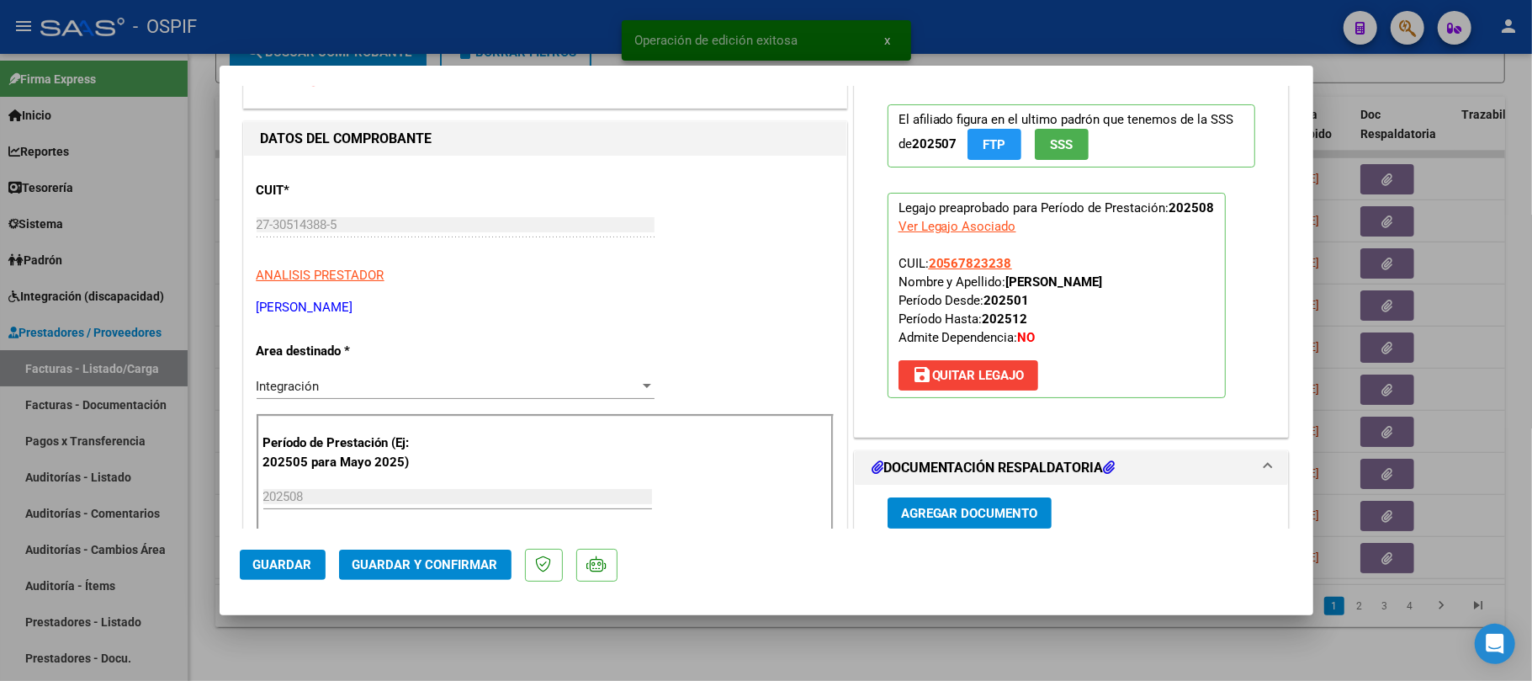
click at [451, 562] on span "Guardar y Confirmar" at bounding box center [425, 564] width 146 height 15
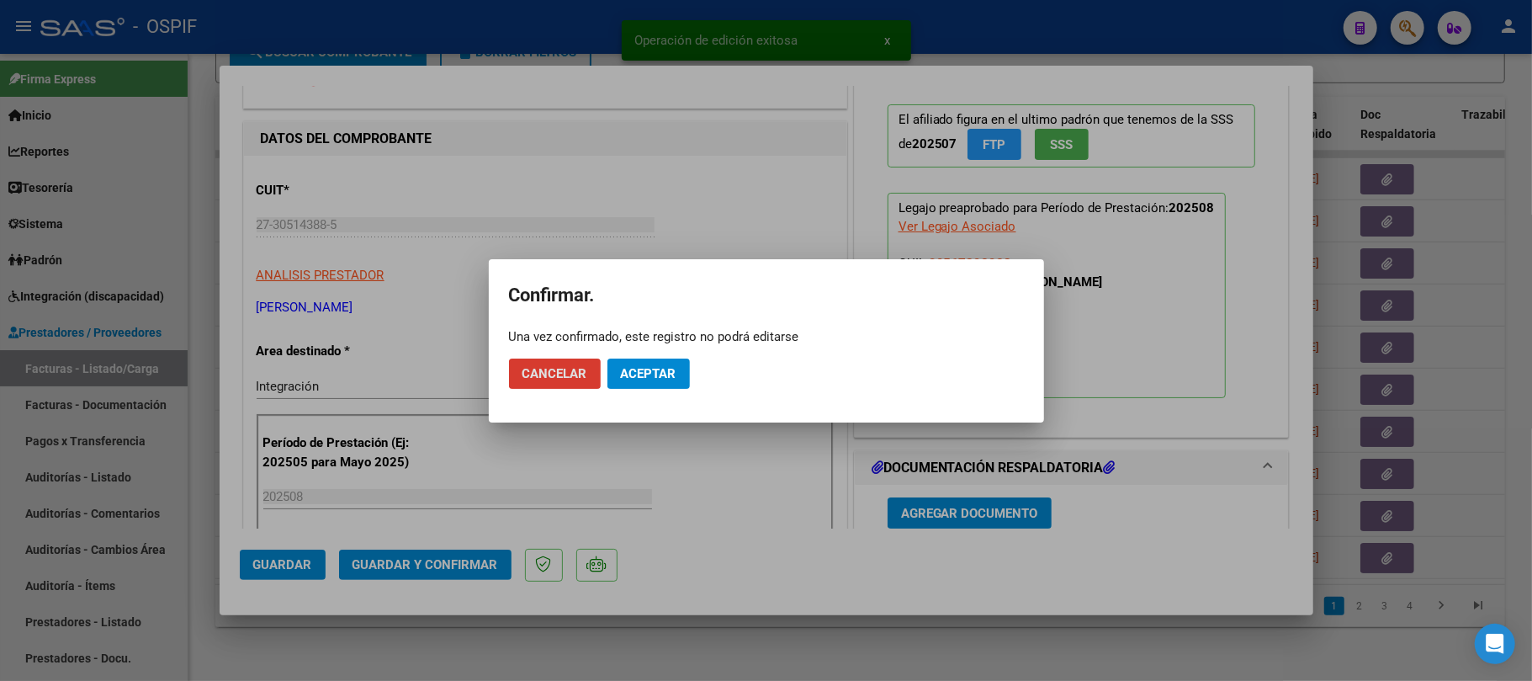
click at [663, 384] on button "Aceptar" at bounding box center [648, 373] width 82 height 30
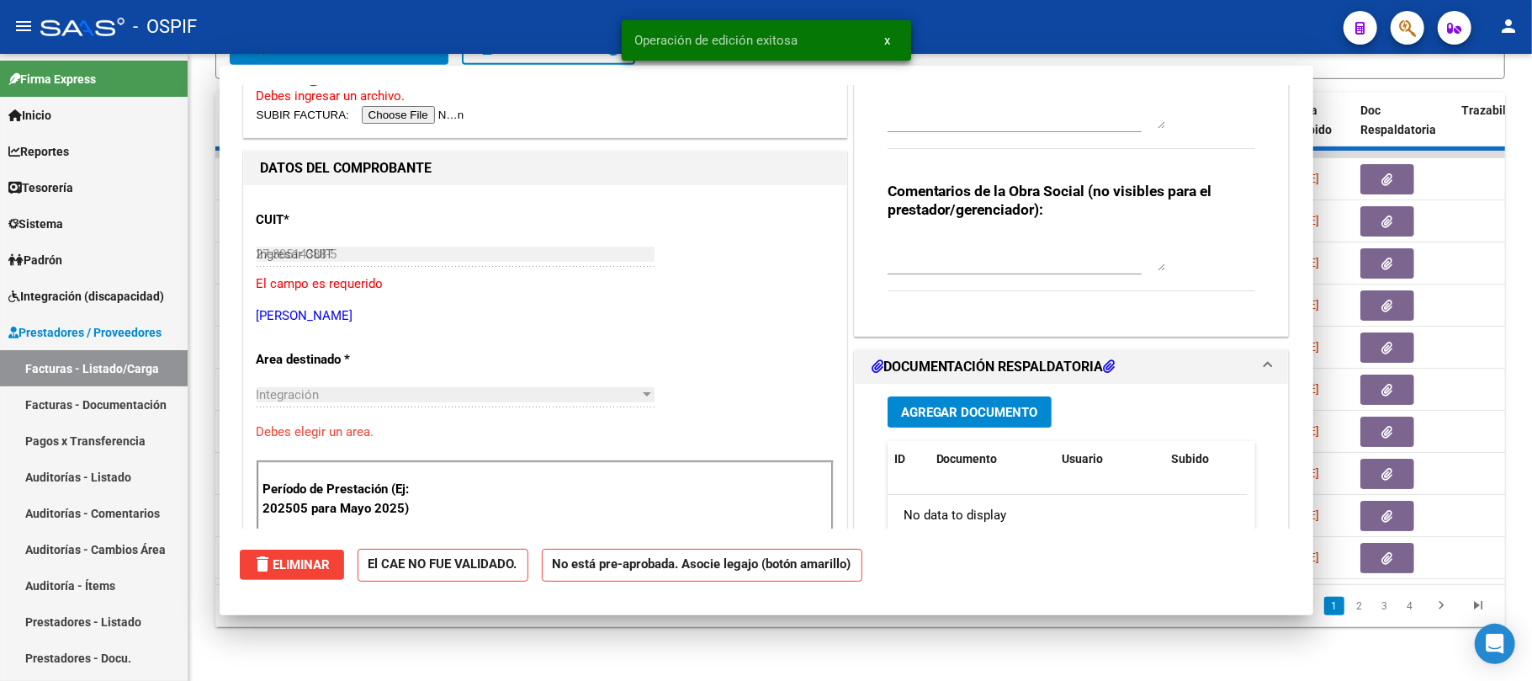
type input "$ 0,00"
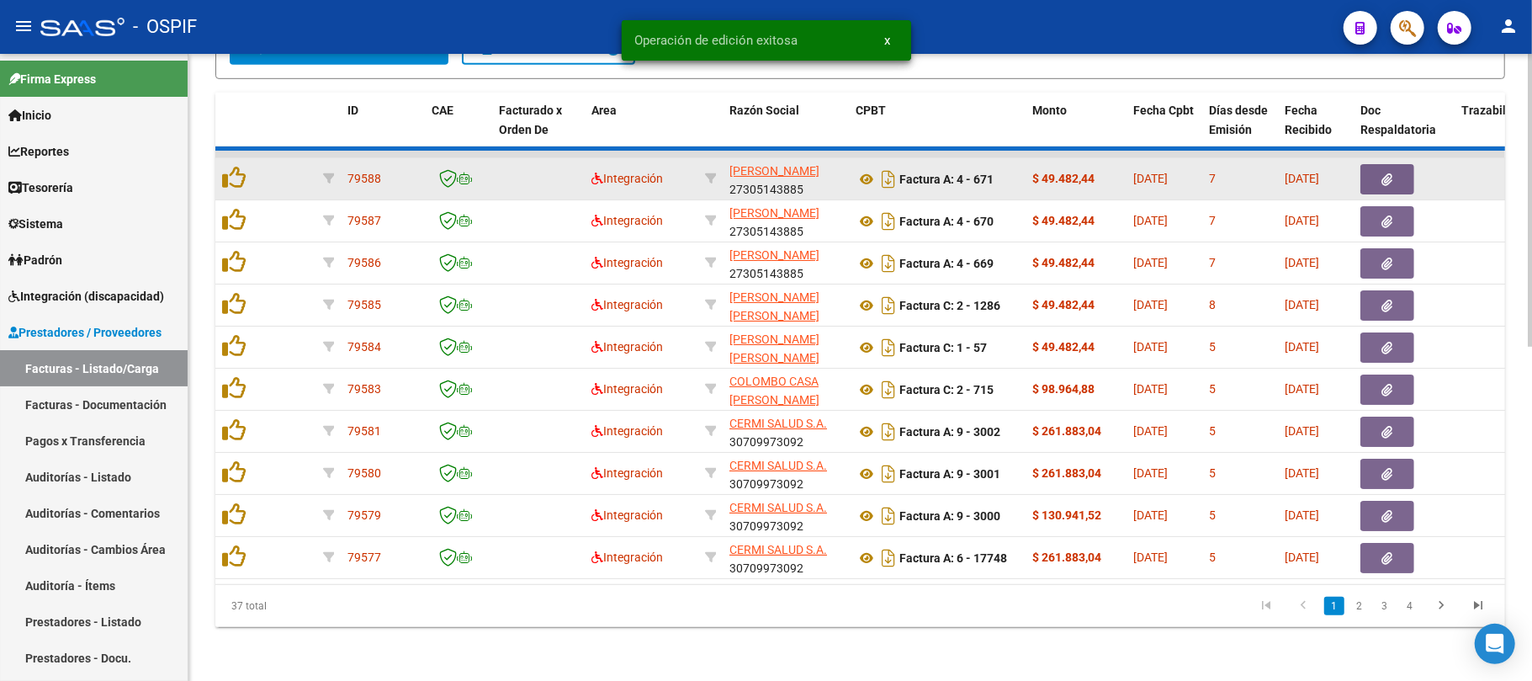
click at [287, 167] on datatable-body-cell at bounding box center [286, 178] width 59 height 41
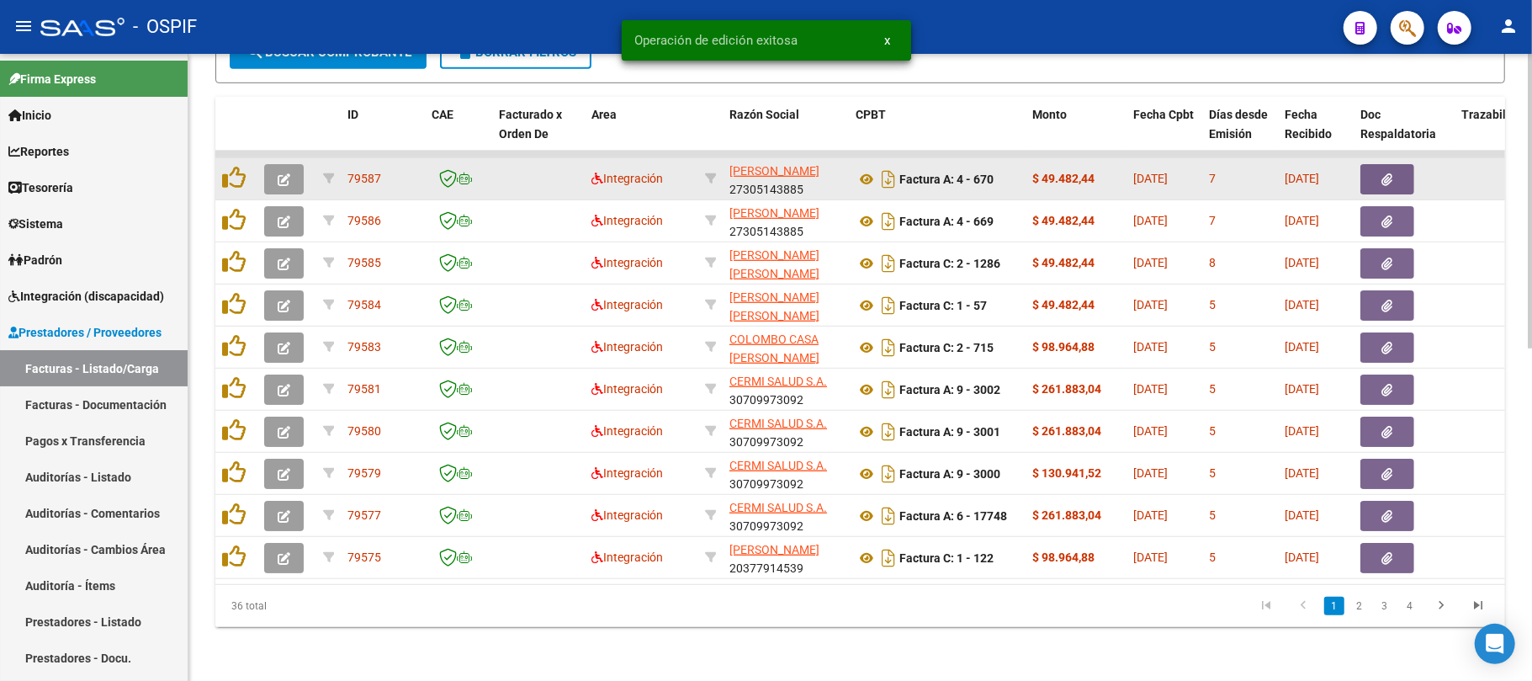
click at [287, 173] on icon "button" at bounding box center [284, 179] width 13 height 13
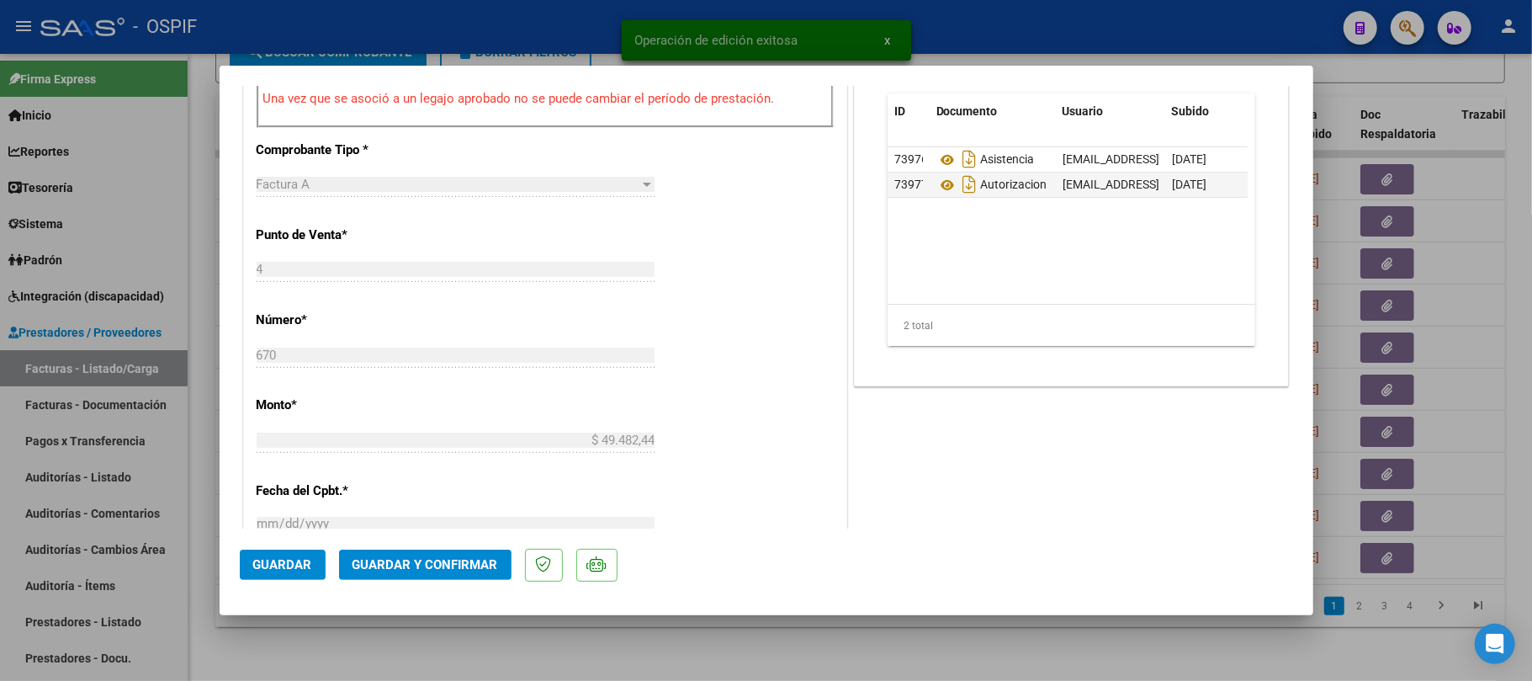
scroll to position [0, 0]
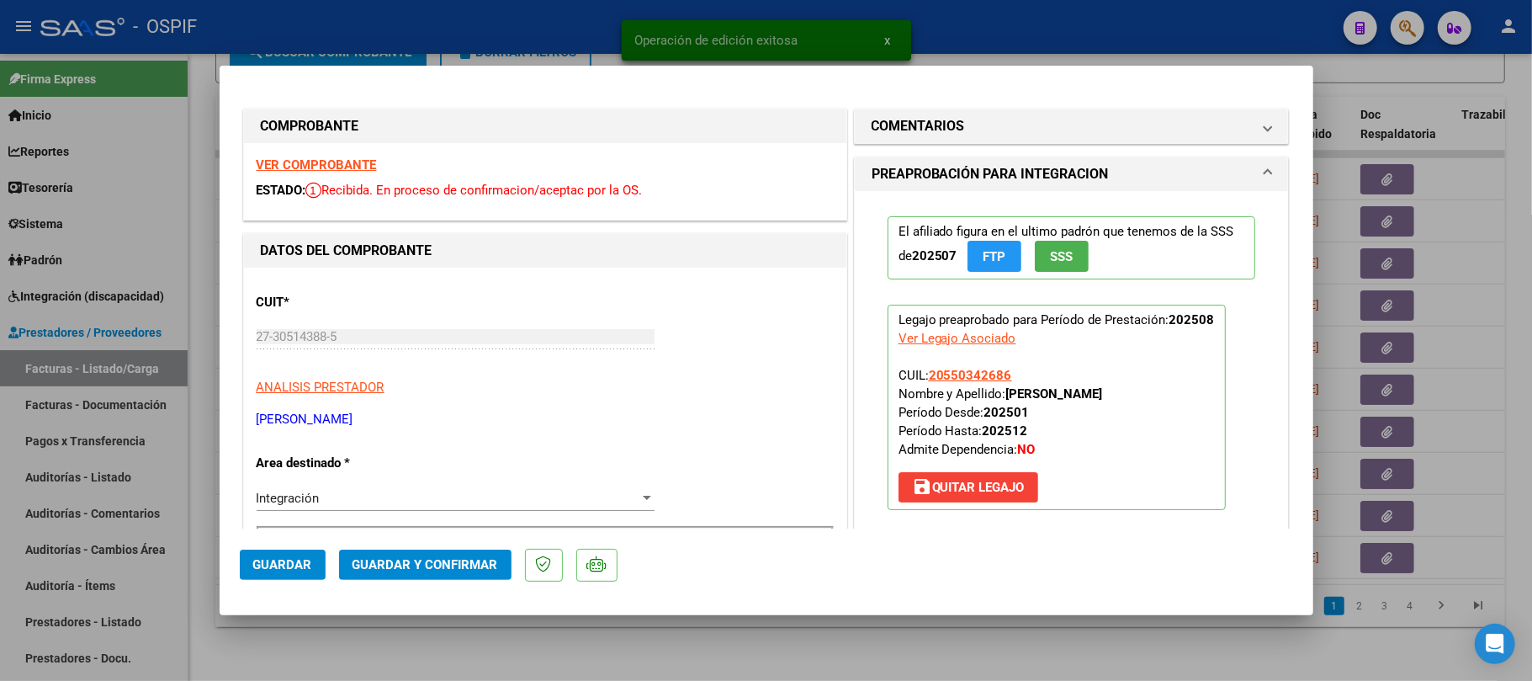
click at [490, 575] on button "Guardar y Confirmar" at bounding box center [425, 564] width 172 height 30
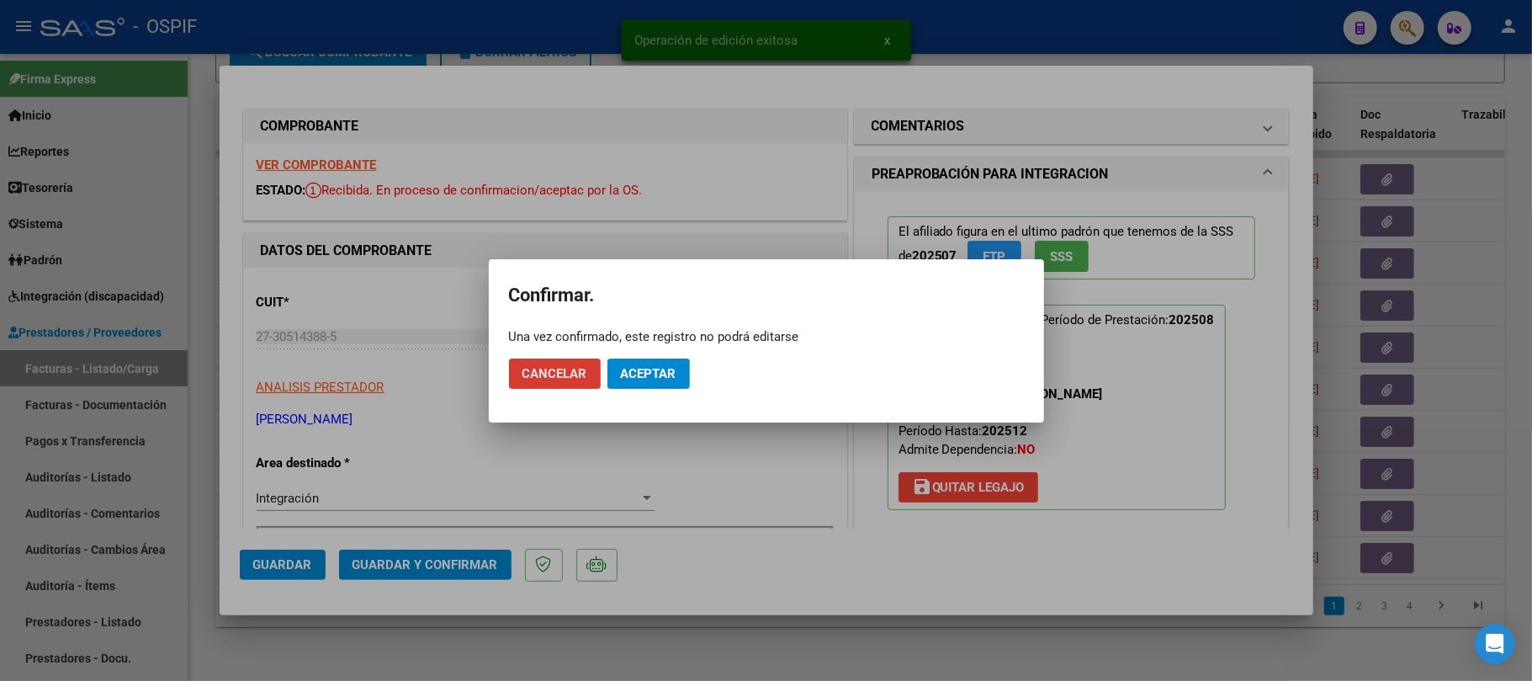
click at [653, 371] on span "Aceptar" at bounding box center [649, 373] width 56 height 15
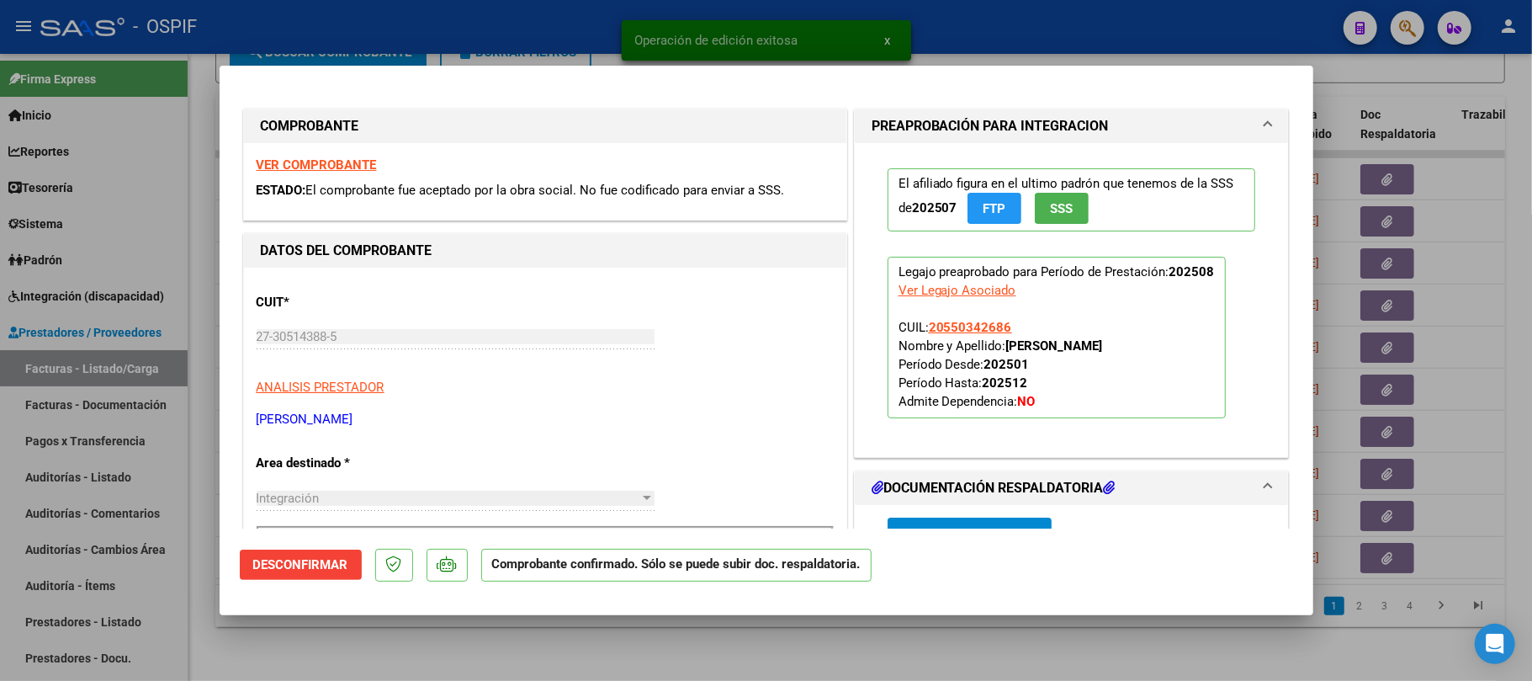
click at [392, 631] on div at bounding box center [766, 340] width 1532 height 681
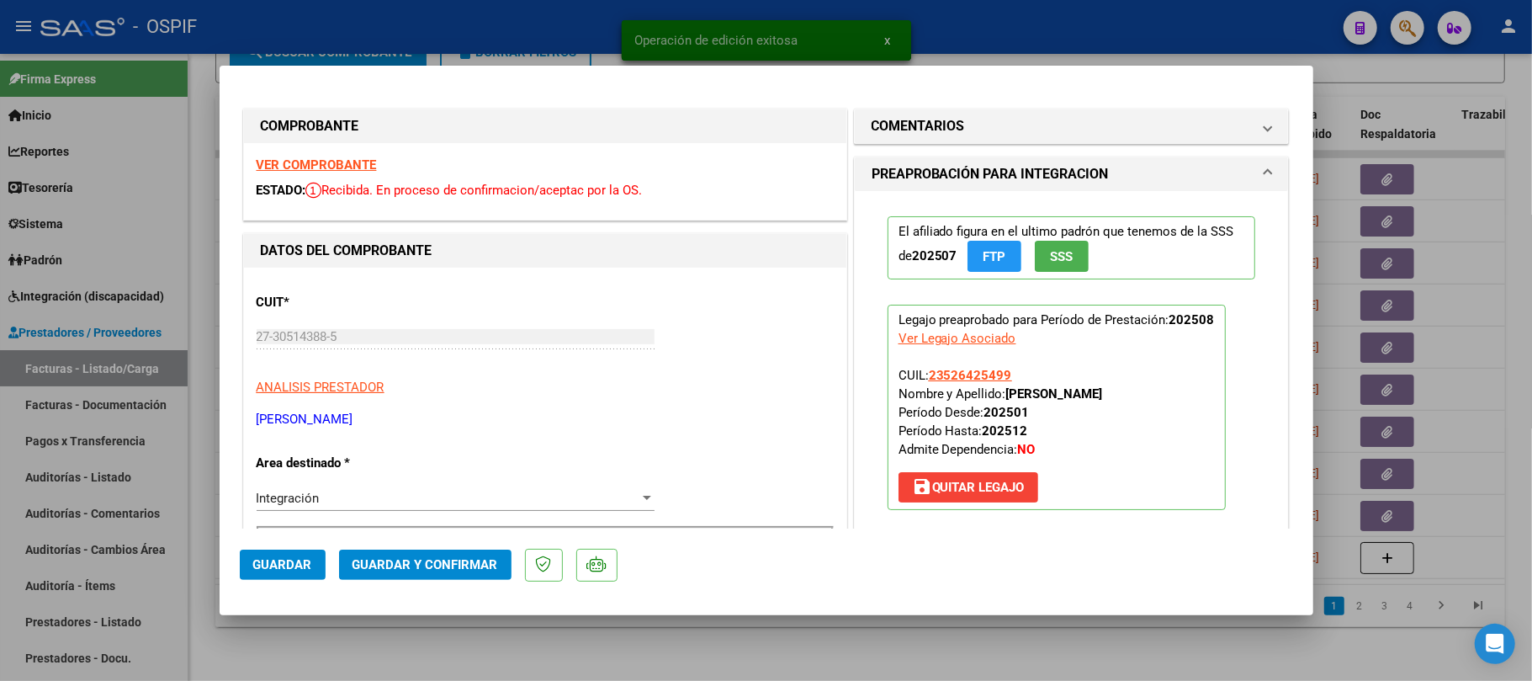
scroll to position [448, 0]
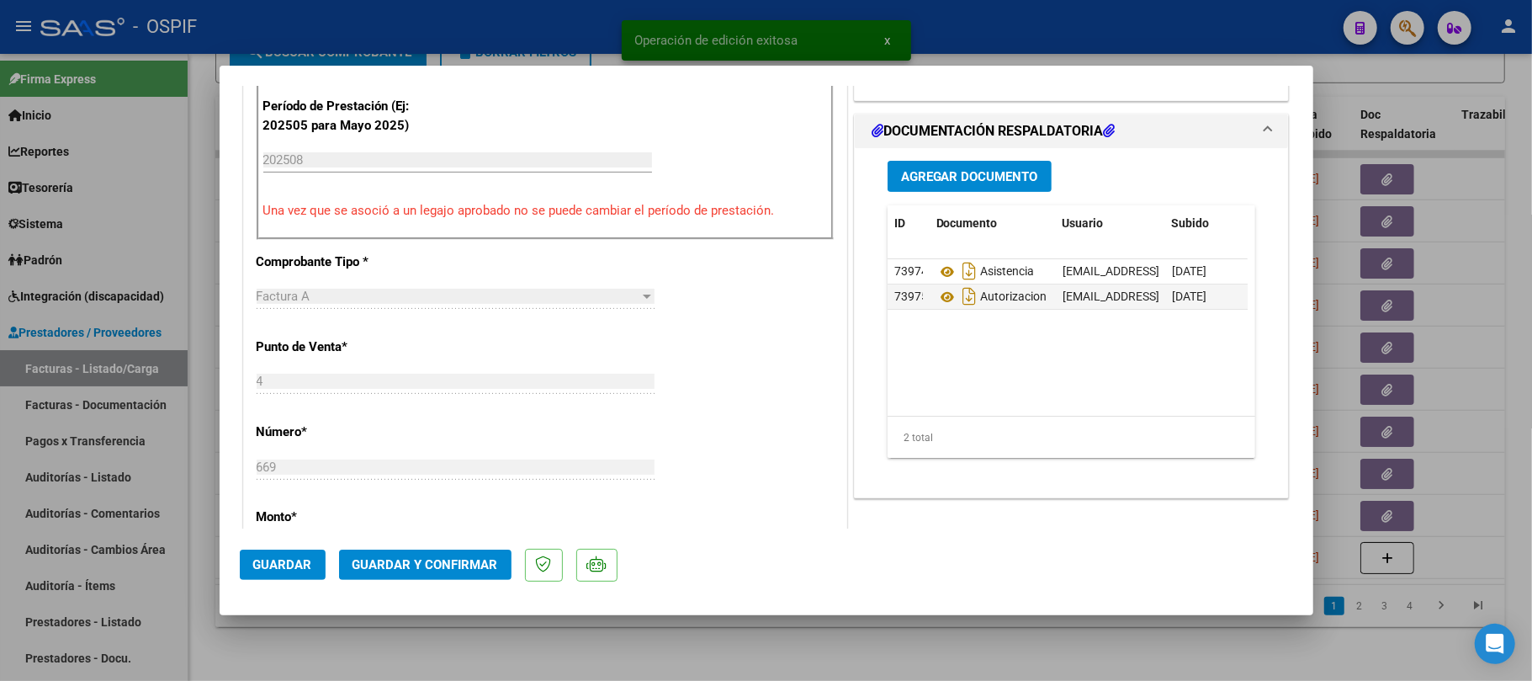
click at [466, 566] on span "Guardar y Confirmar" at bounding box center [425, 564] width 146 height 15
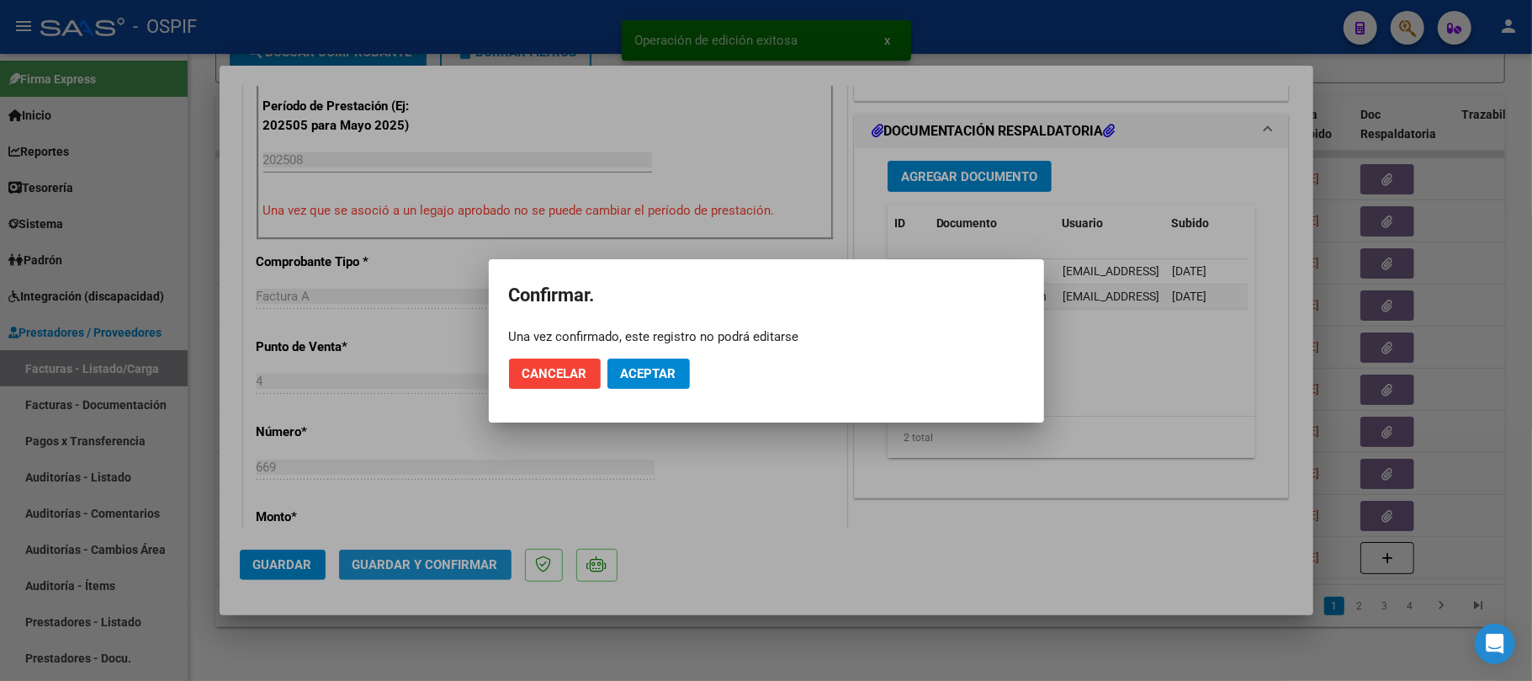
click at [668, 348] on mat-dialog-actions "Cancelar Aceptar" at bounding box center [766, 373] width 515 height 57
click at [664, 364] on mat-dialog-actions "Cancelar Aceptar" at bounding box center [766, 373] width 515 height 57
click at [681, 375] on button "Aceptar" at bounding box center [648, 373] width 82 height 30
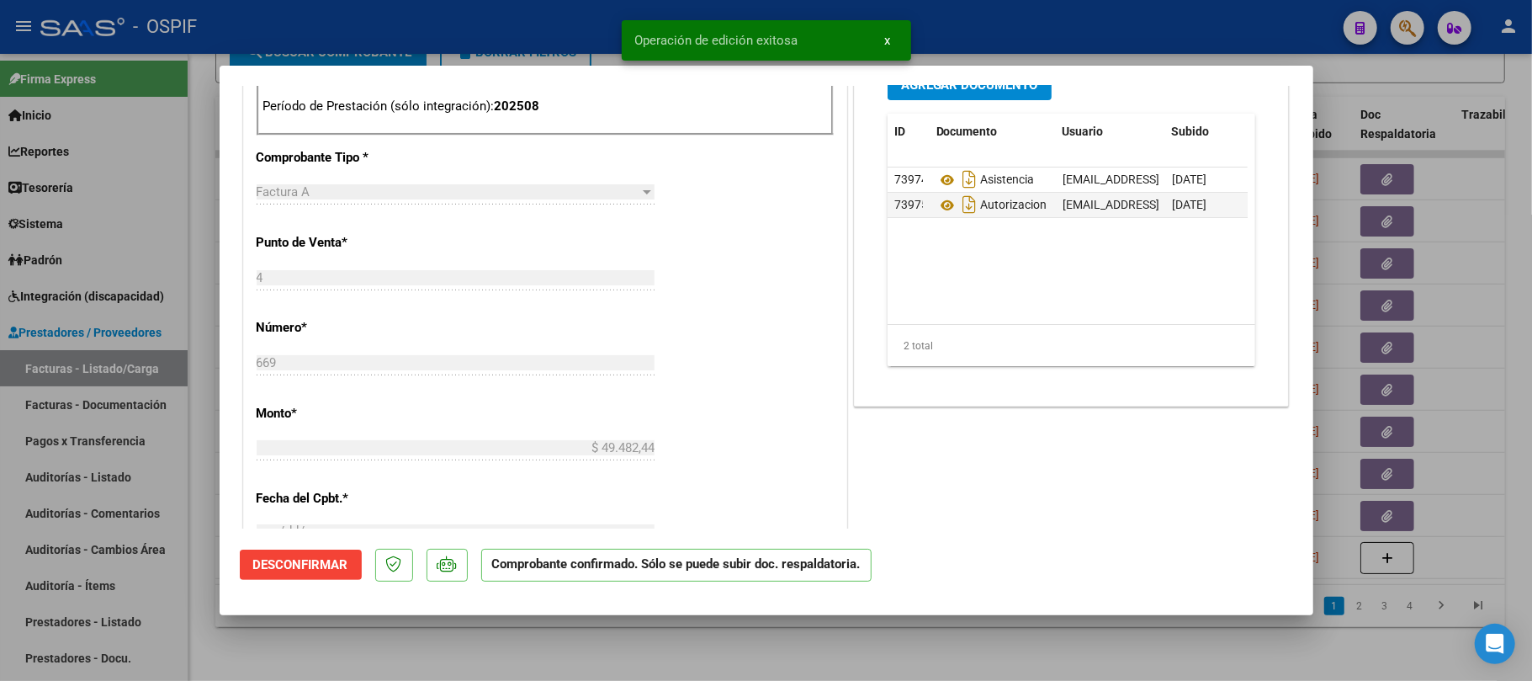
click at [748, 647] on div at bounding box center [766, 340] width 1532 height 681
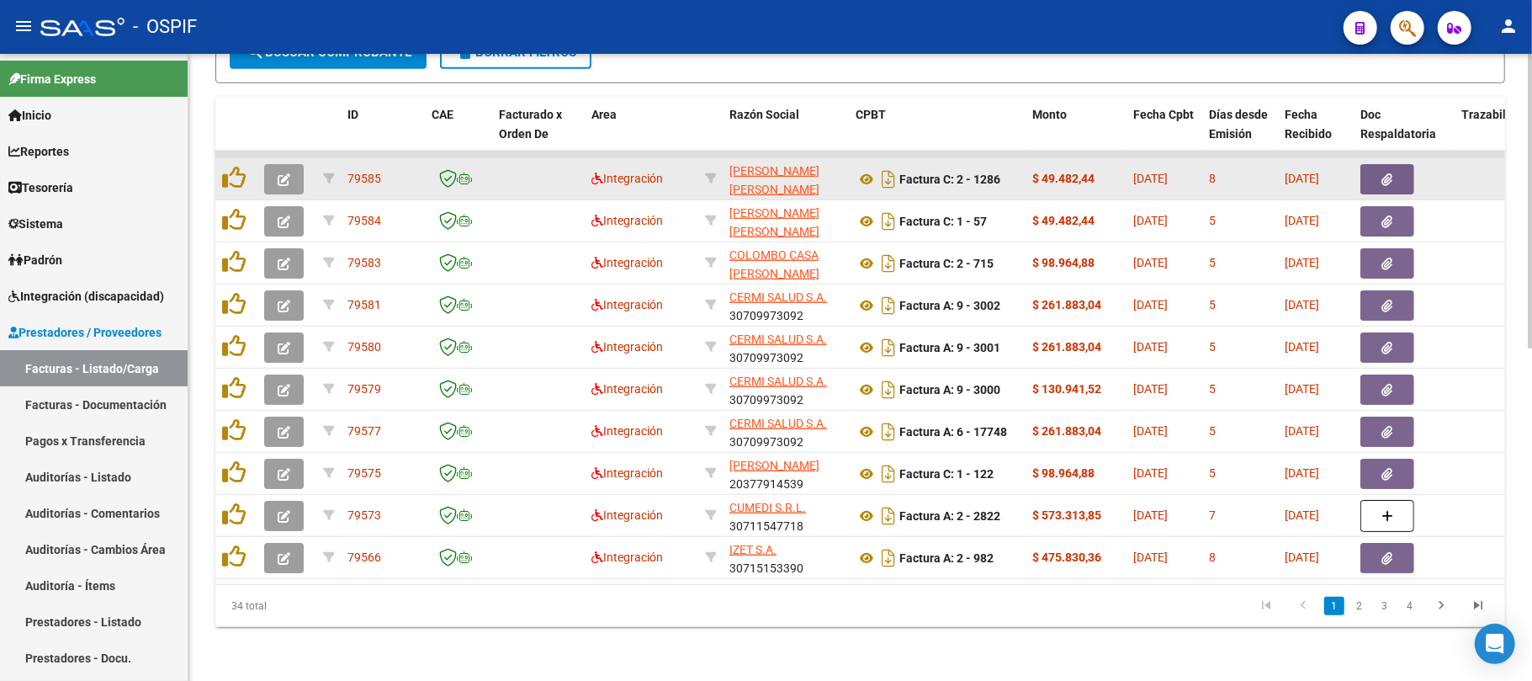
click at [293, 164] on button "button" at bounding box center [284, 179] width 40 height 30
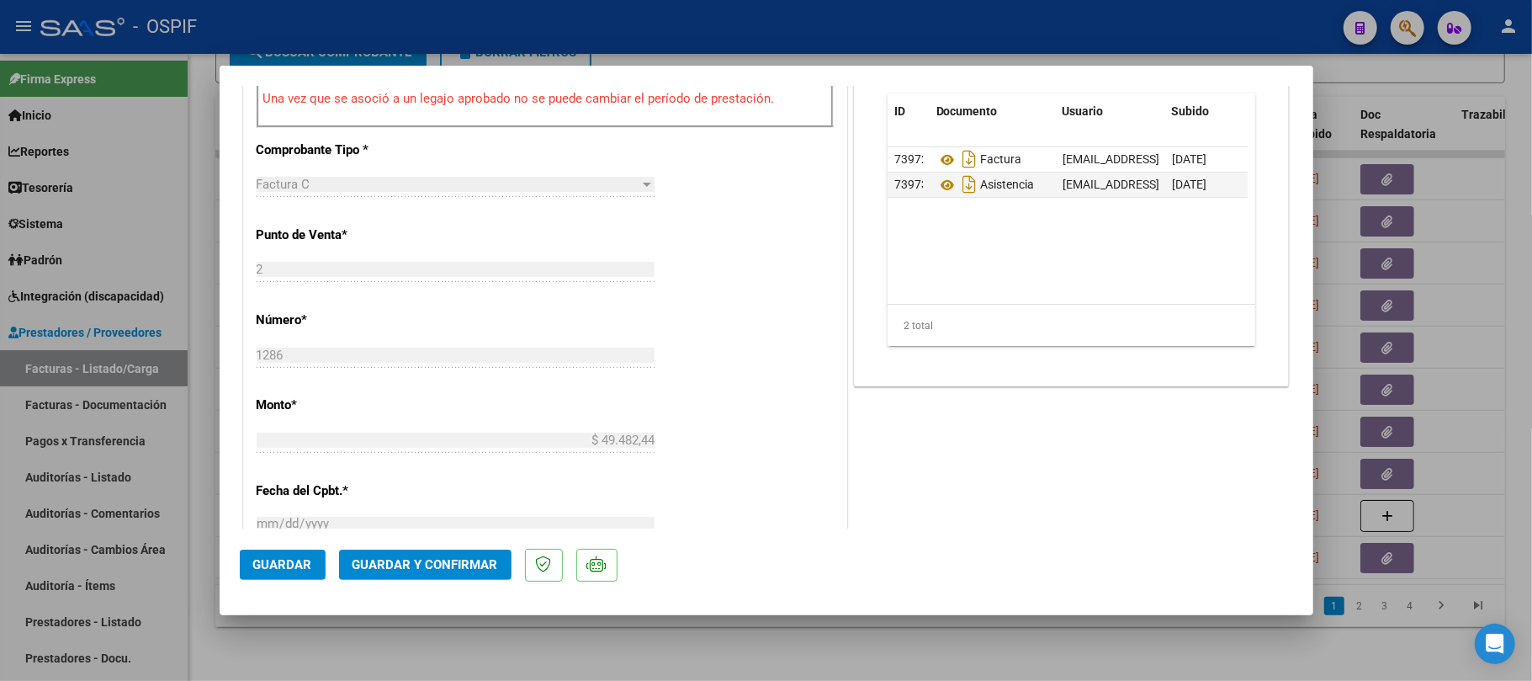
scroll to position [0, 0]
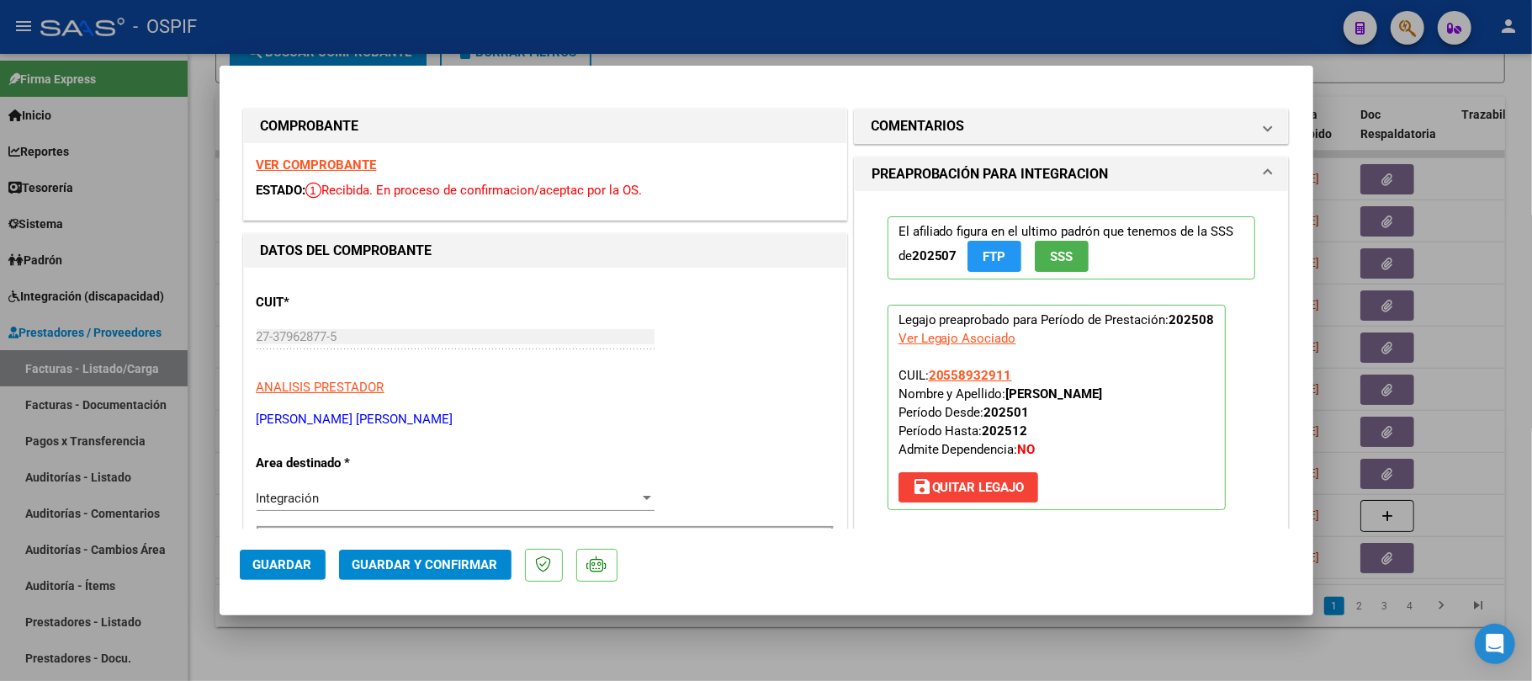
click at [435, 559] on span "Guardar y Confirmar" at bounding box center [425, 564] width 146 height 15
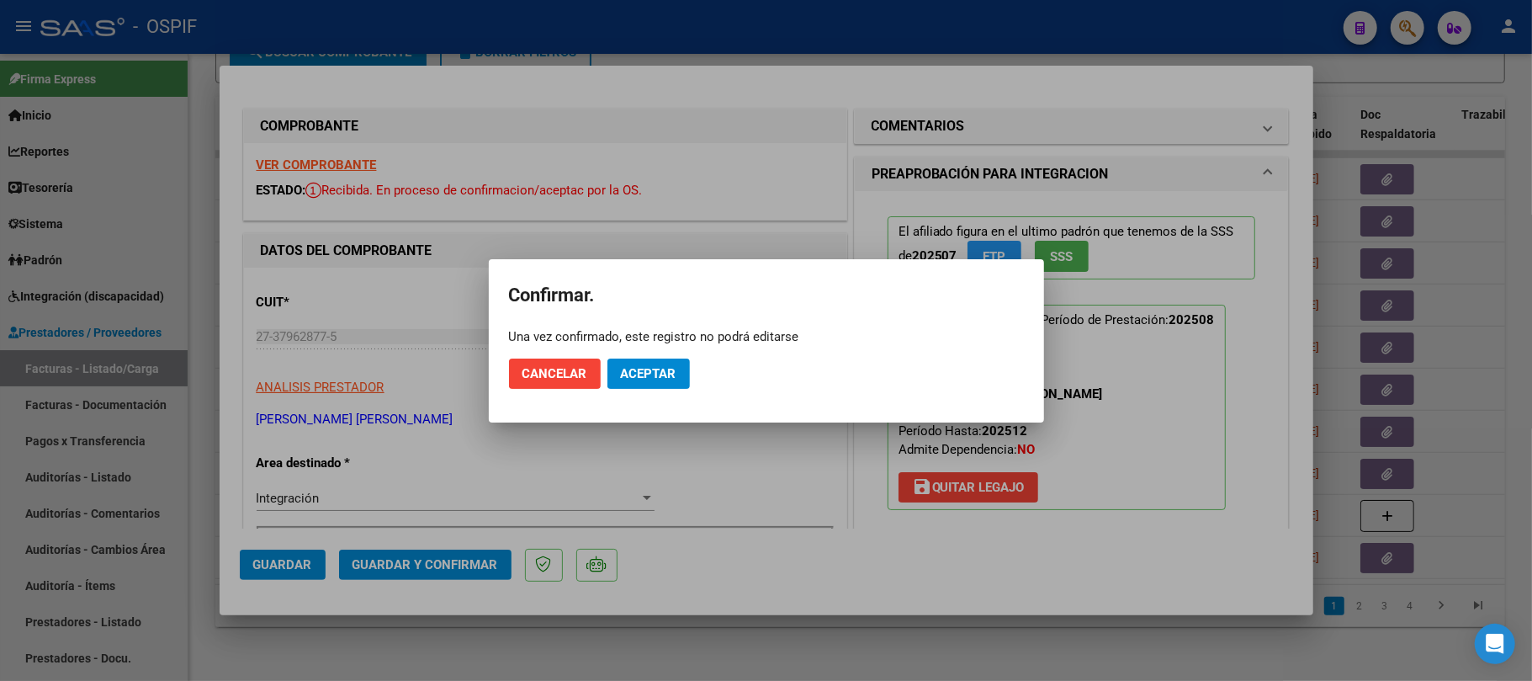
click at [668, 355] on mat-dialog-actions "Cancelar Aceptar" at bounding box center [766, 373] width 515 height 57
click at [667, 363] on button "Aceptar" at bounding box center [648, 373] width 82 height 30
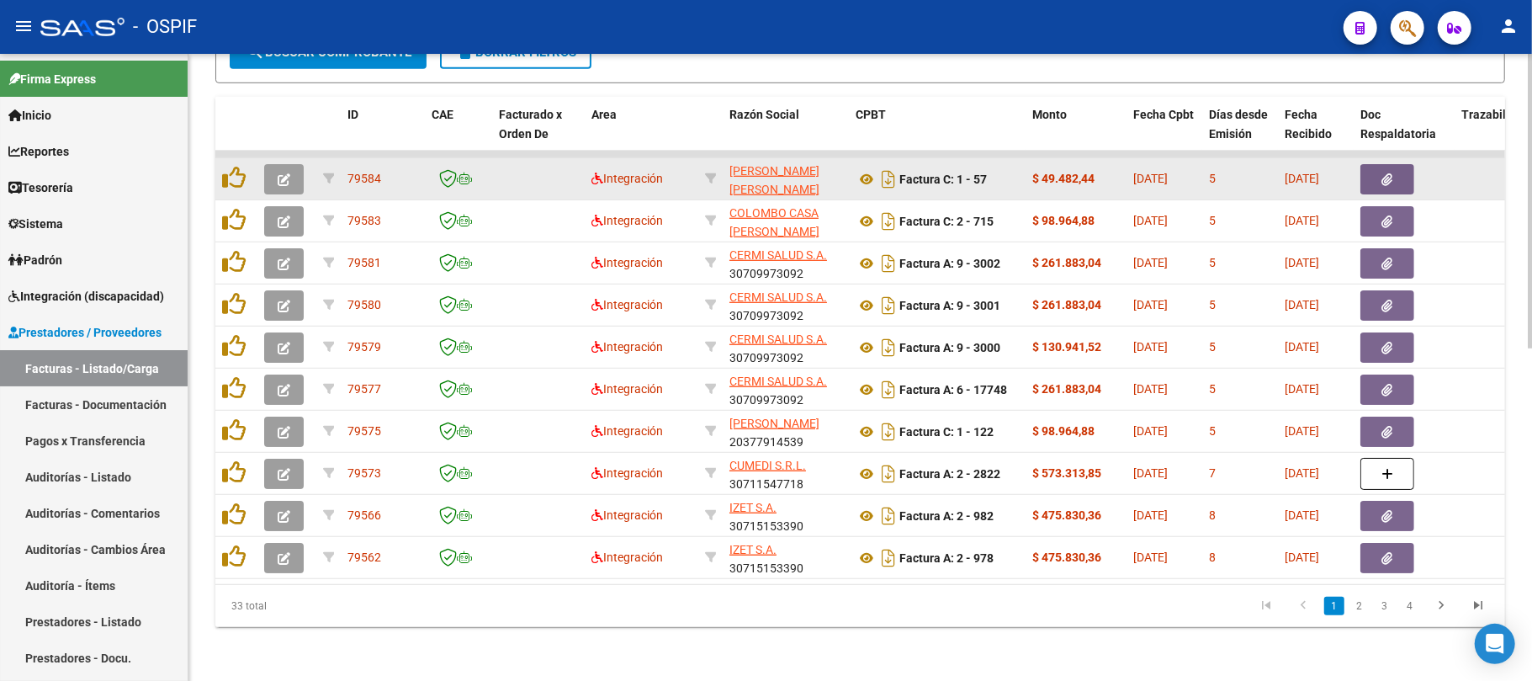
click at [266, 164] on button "button" at bounding box center [284, 179] width 40 height 30
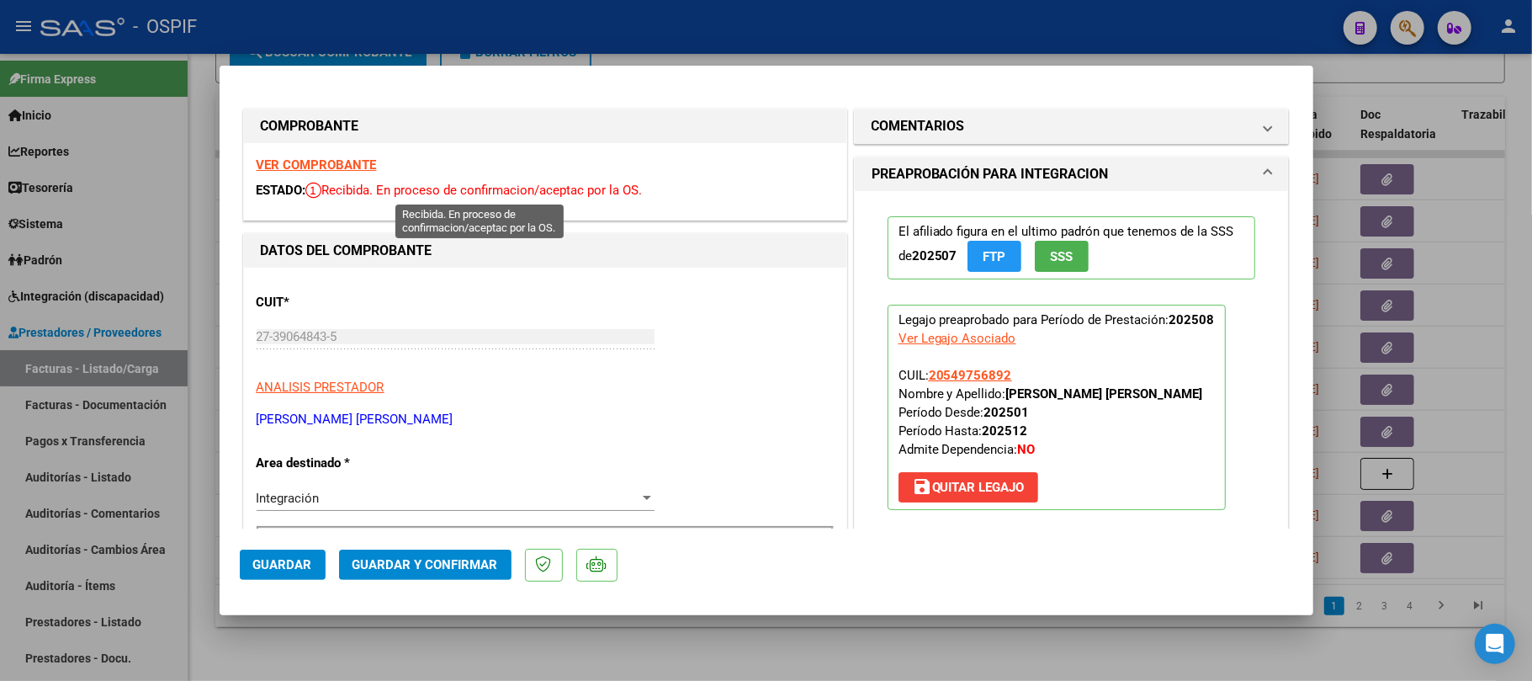
scroll to position [336, 0]
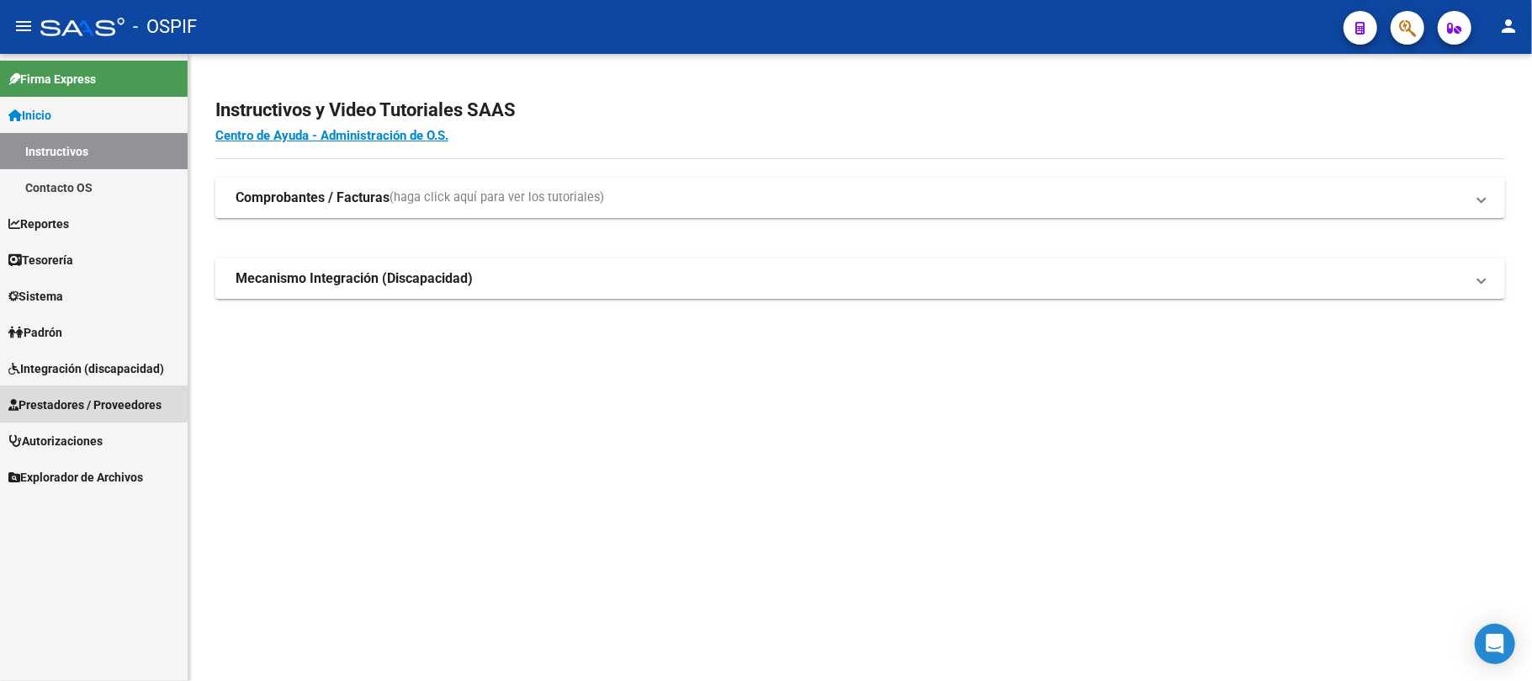
click at [92, 404] on span "Prestadores / Proveedores" at bounding box center [84, 404] width 153 height 19
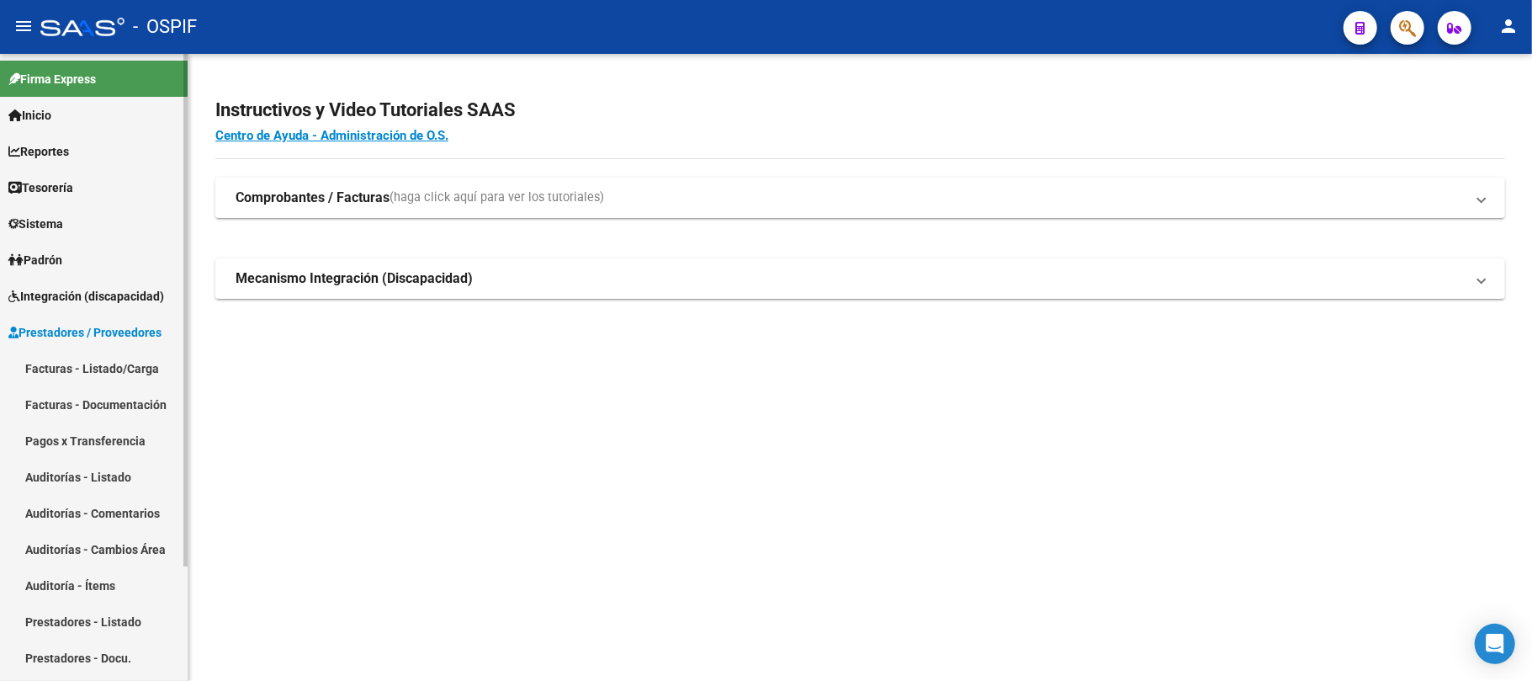
click at [101, 424] on mat-nav-list "Facturas - Listado/Carga Facturas - Documentación Pagos x Transferencia Auditor…" at bounding box center [94, 513] width 188 height 326
click at [113, 370] on link "Facturas - Listado/Carga" at bounding box center [94, 368] width 188 height 36
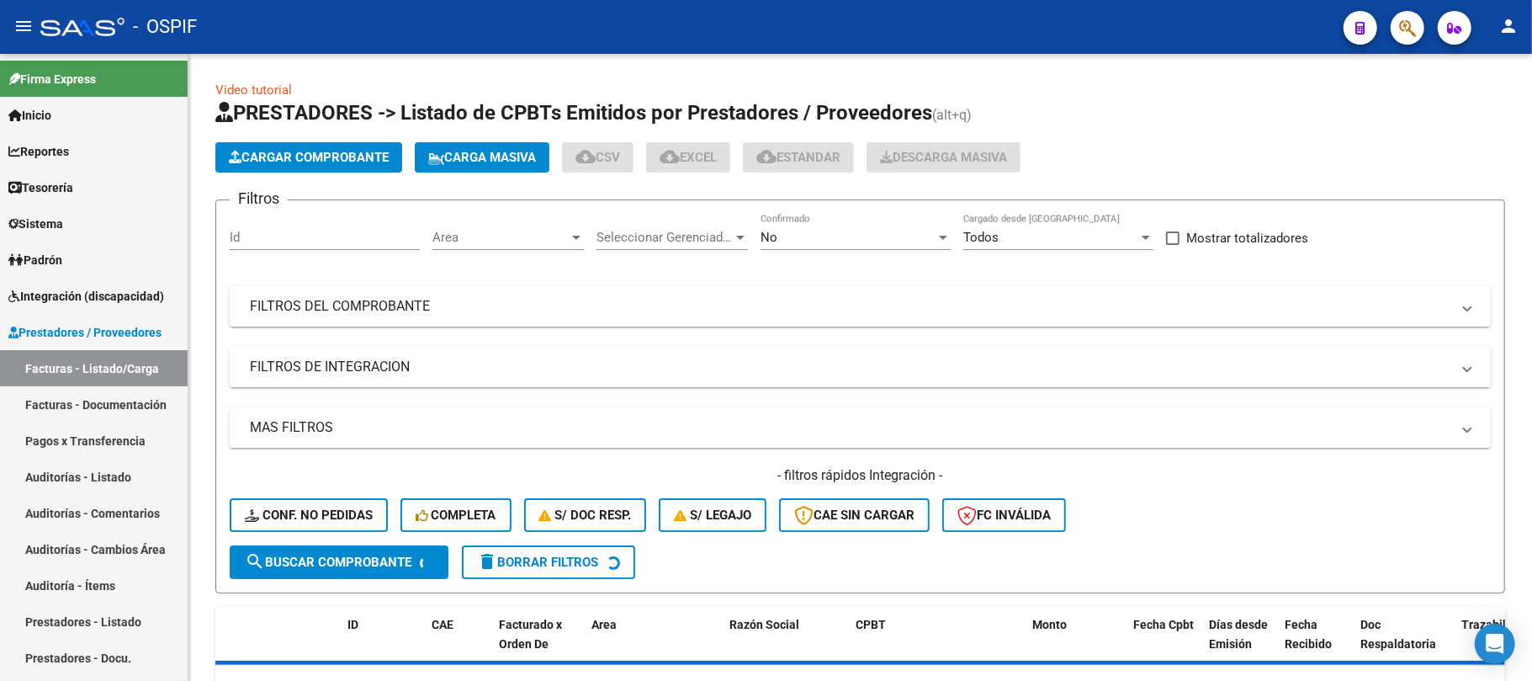
click at [914, 307] on mat-panel-title "FILTROS DEL COMPROBANTE" at bounding box center [850, 306] width 1200 height 19
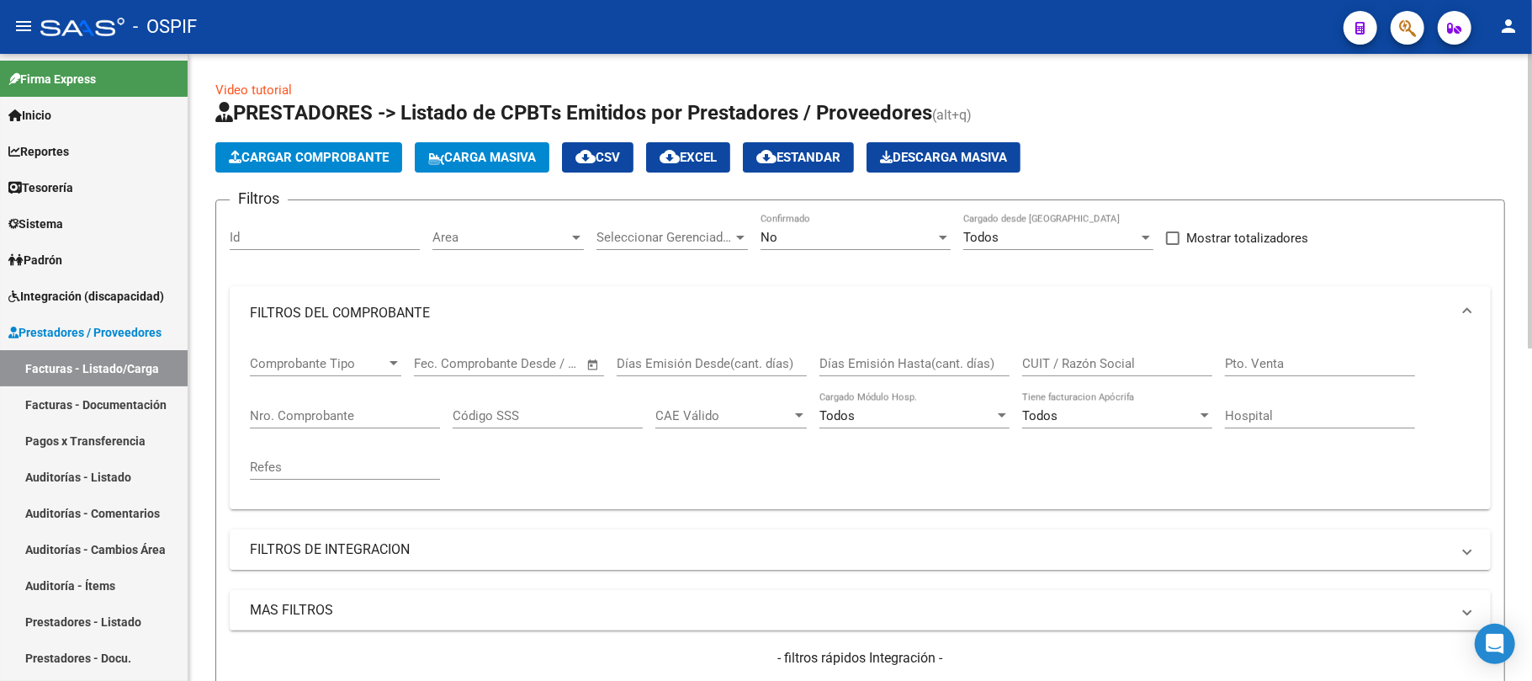
click at [1070, 368] on input "CUIT / Razón Social" at bounding box center [1117, 363] width 190 height 15
paste input "27-38950972-3"
click at [835, 224] on div "No Confirmado" at bounding box center [855, 232] width 190 height 36
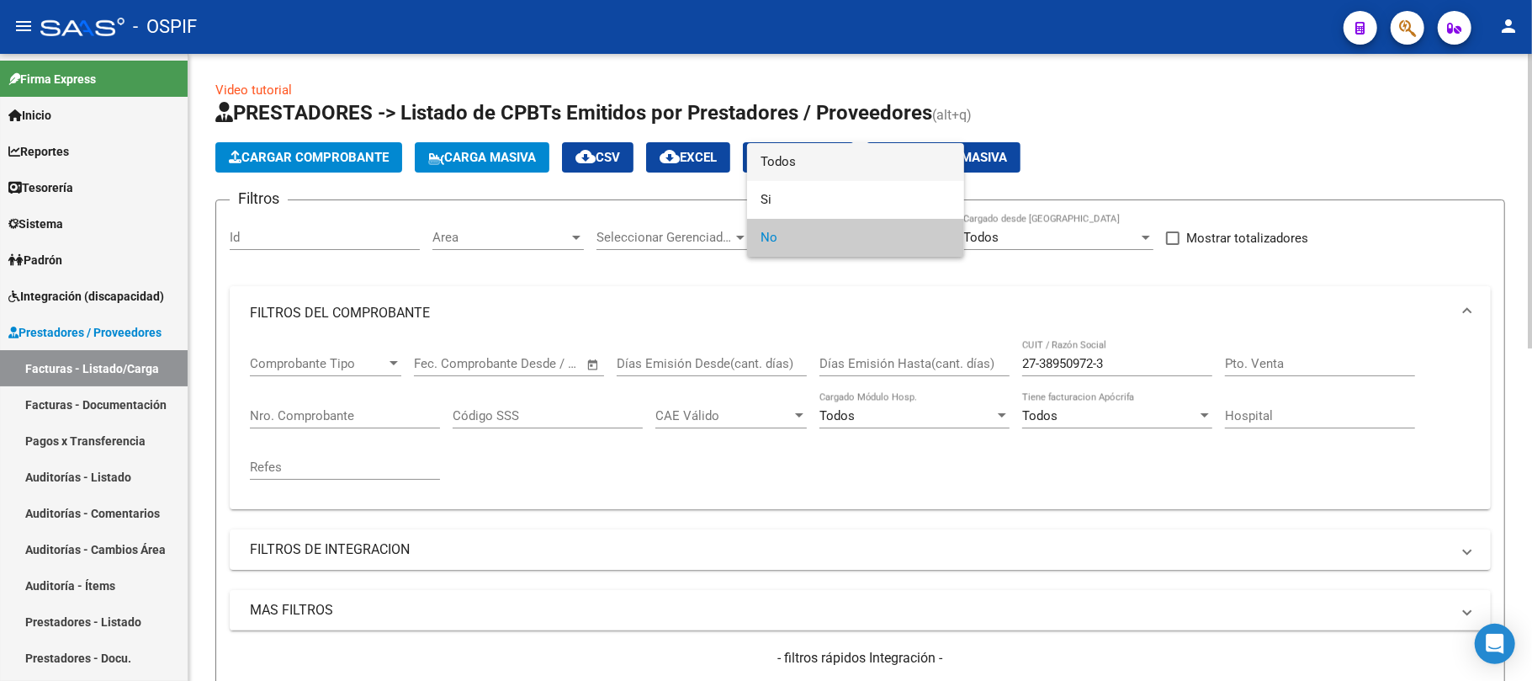
click at [845, 168] on span "Todos" at bounding box center [855, 162] width 190 height 38
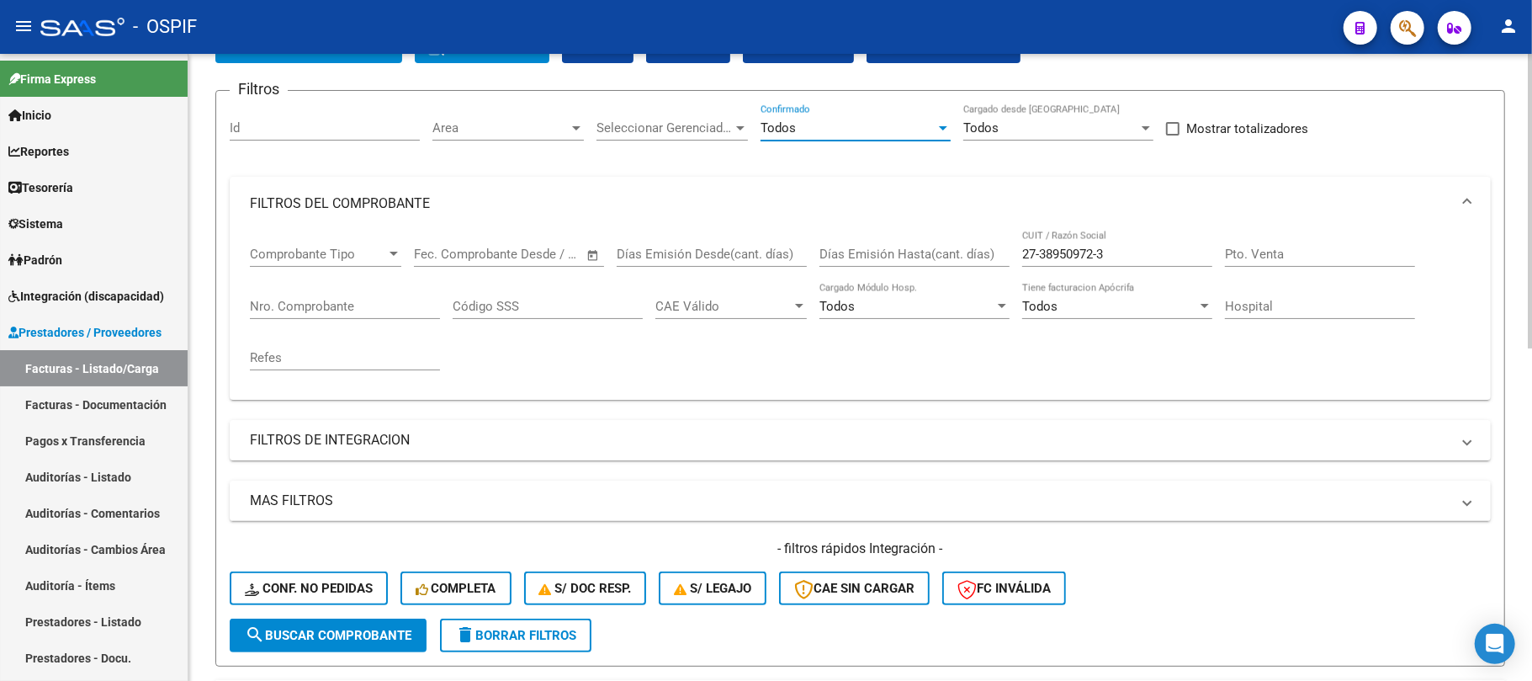
scroll to position [224, 0]
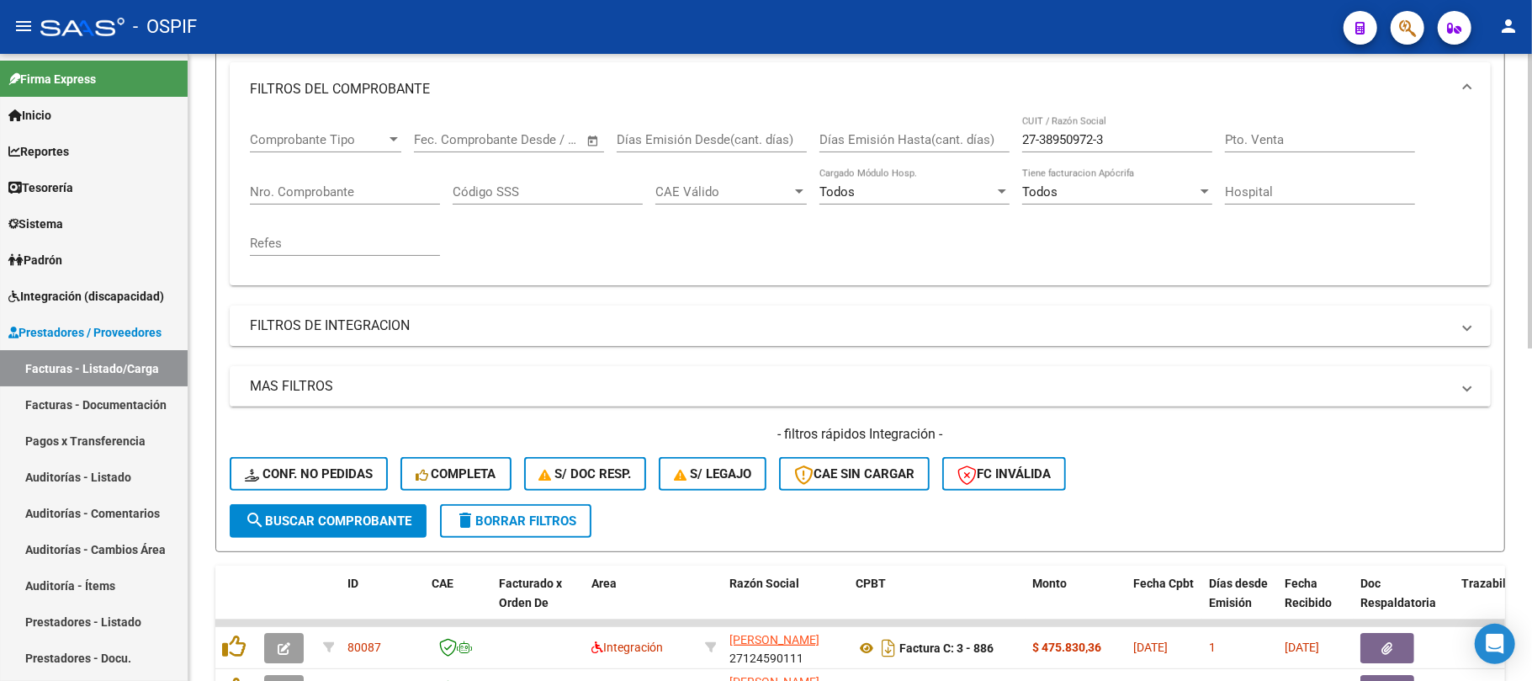
click at [385, 526] on span "search Buscar Comprobante" at bounding box center [328, 520] width 167 height 15
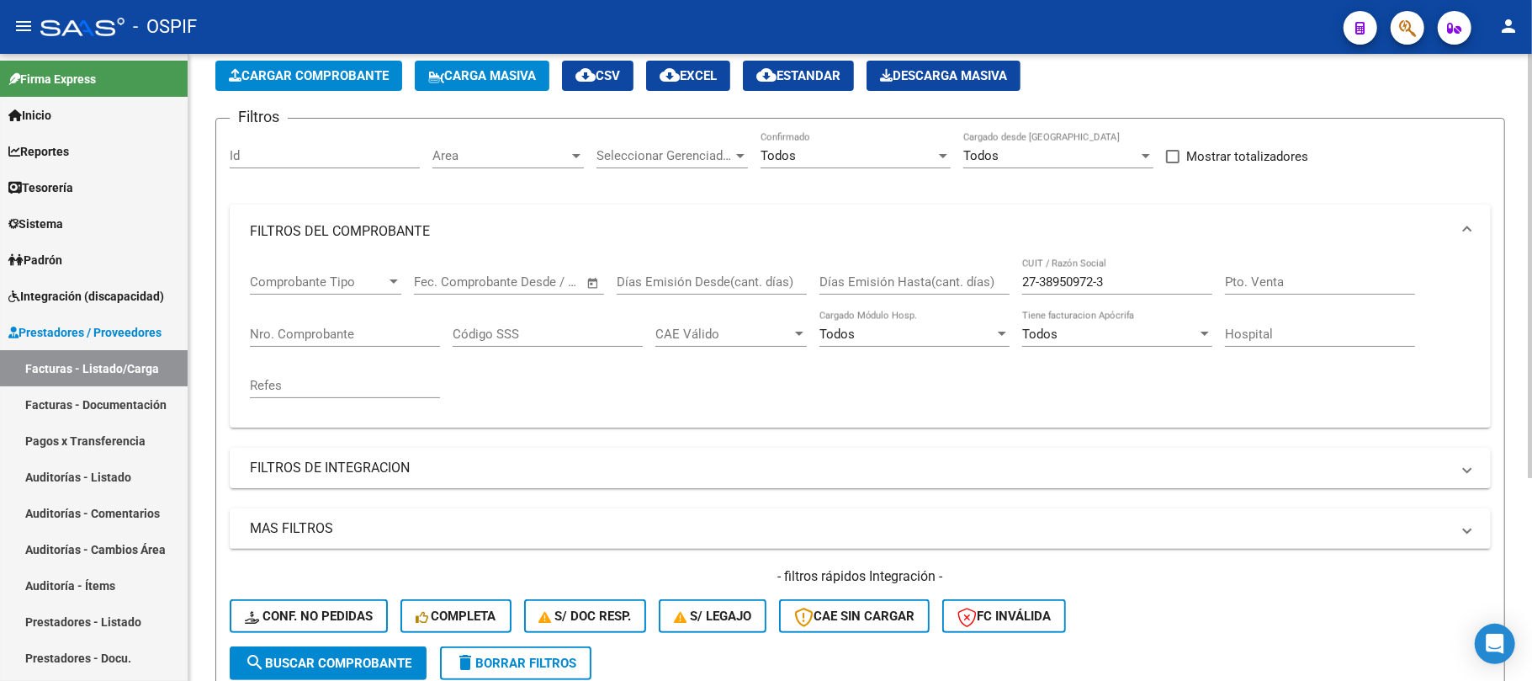
scroll to position [76, 0]
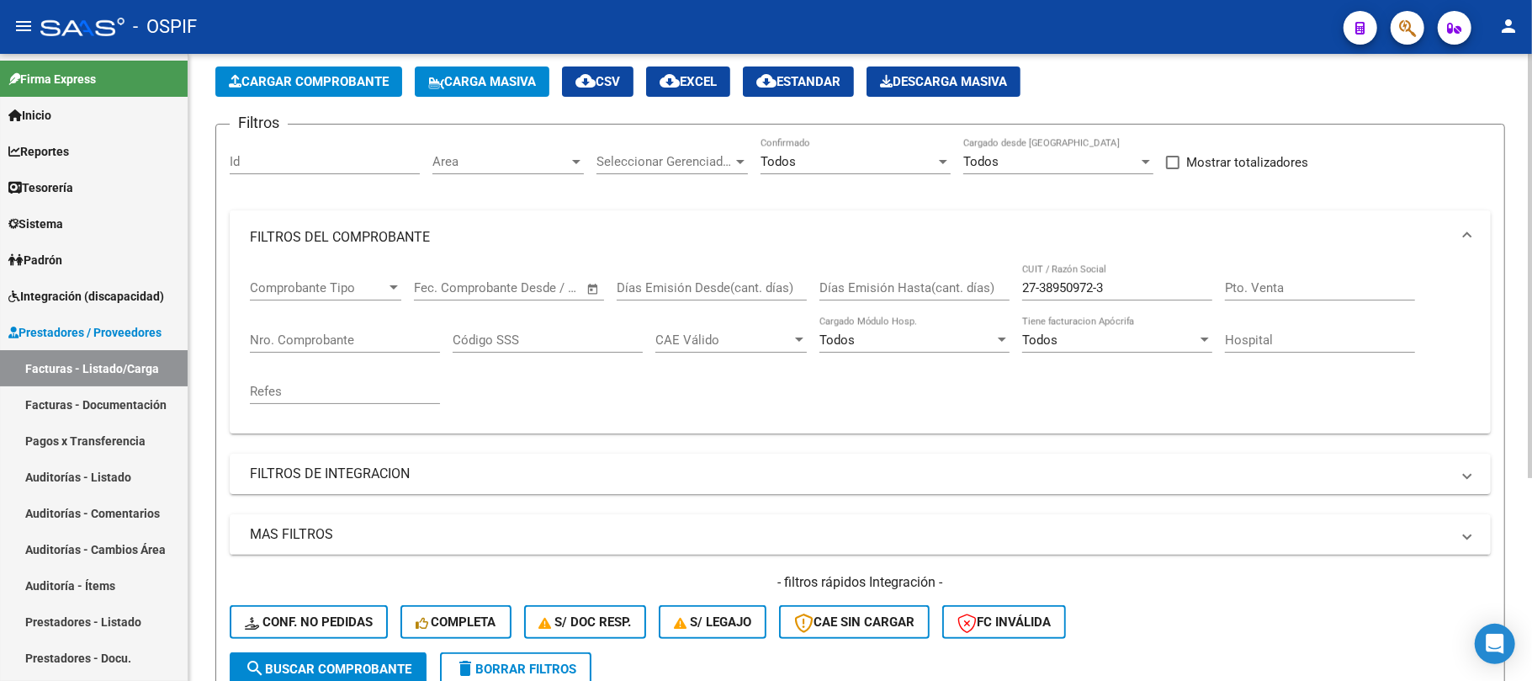
click at [1102, 284] on input "27-38950972-3" at bounding box center [1117, 287] width 190 height 15
click at [1041, 291] on input "27-389509723" at bounding box center [1117, 287] width 190 height 15
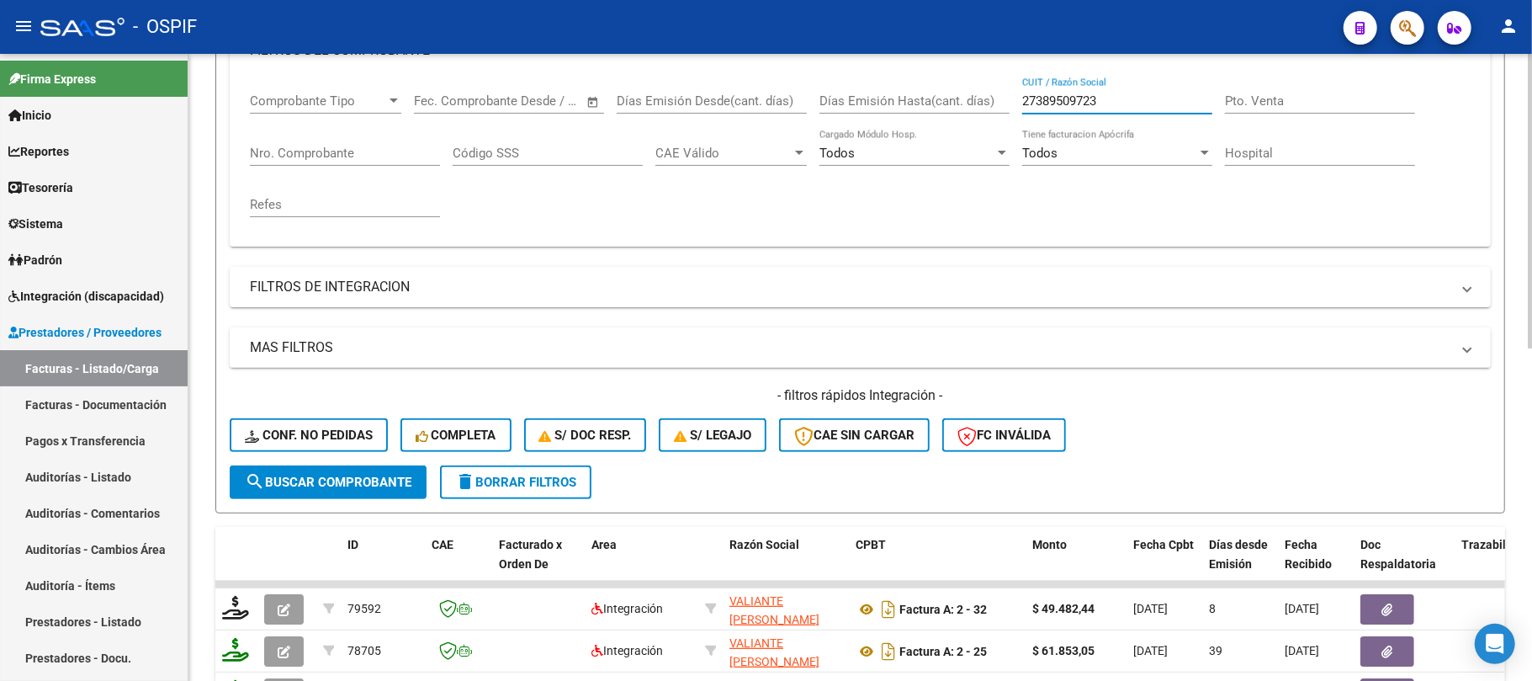
scroll to position [708, 0]
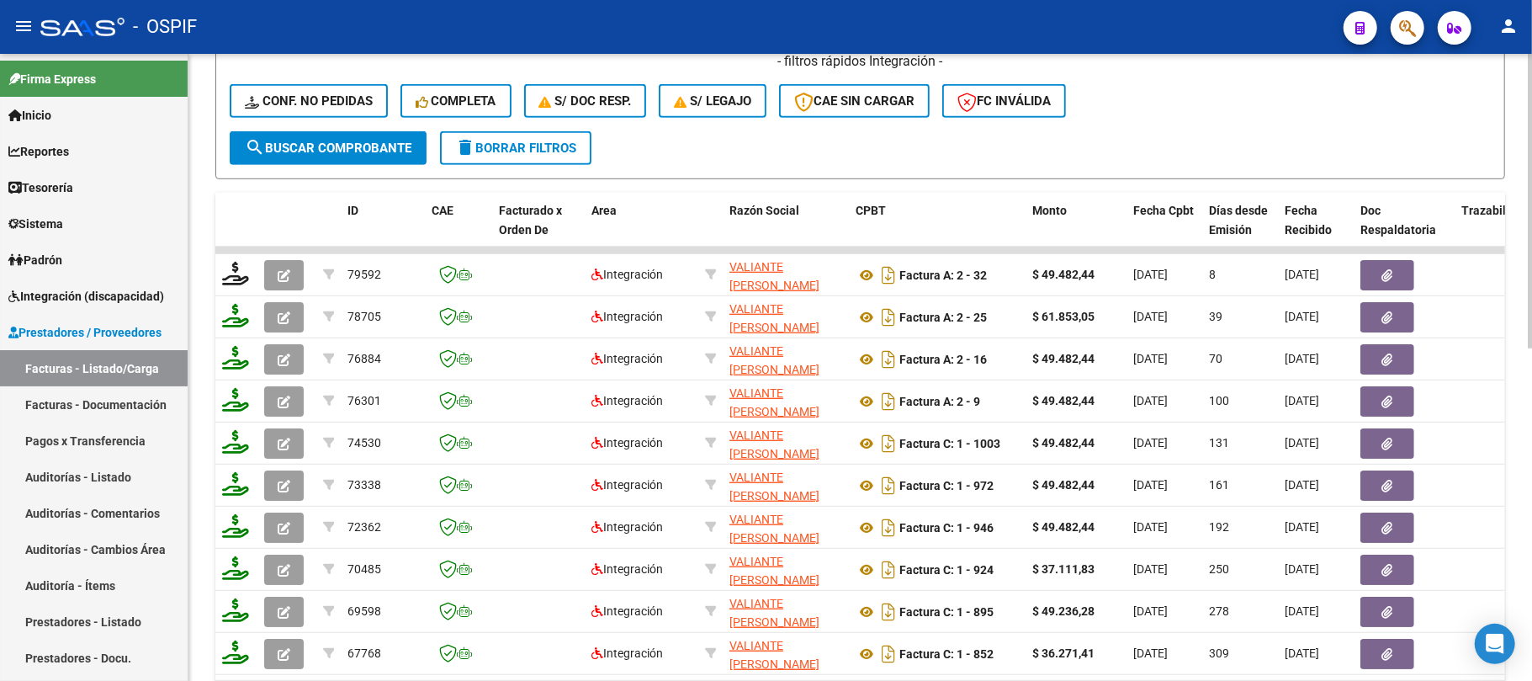
type input "27389509723"
click at [527, 138] on button "delete Borrar Filtros" at bounding box center [515, 148] width 151 height 34
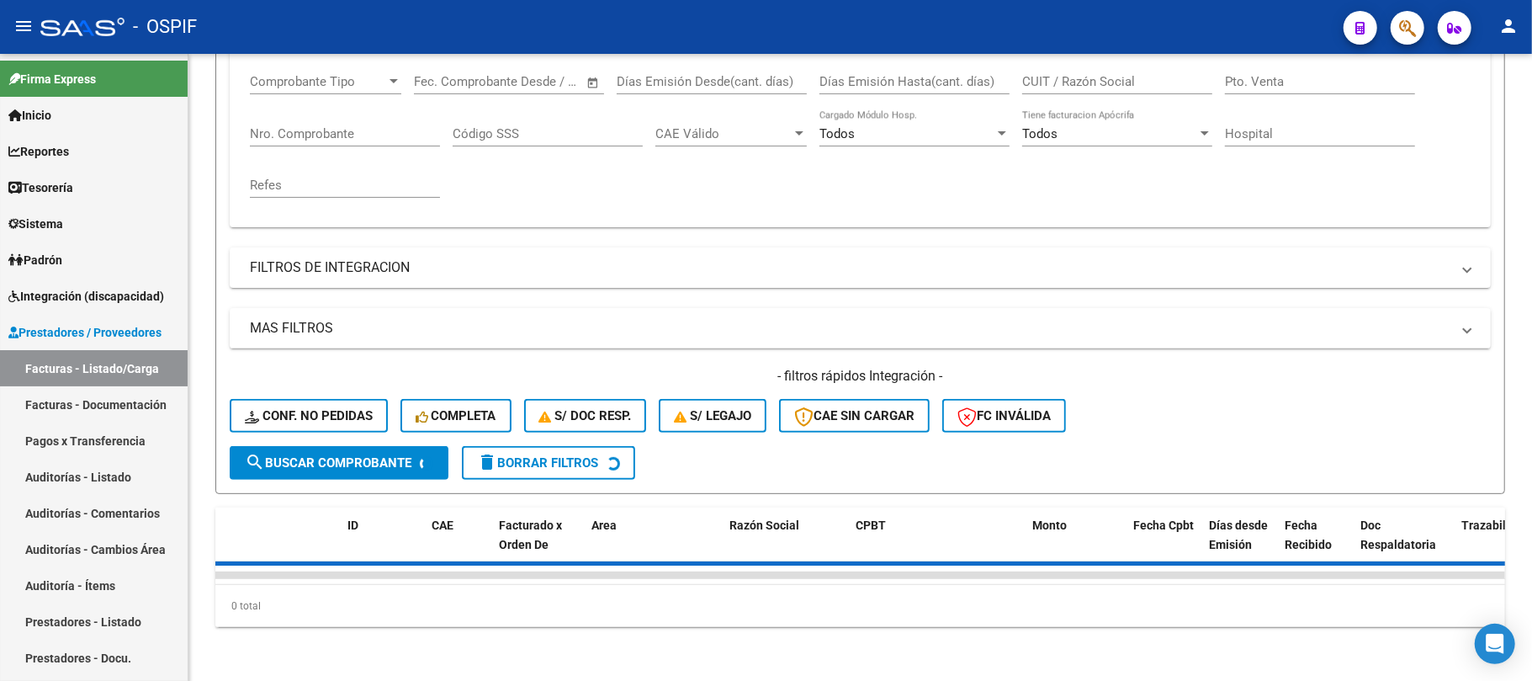
scroll to position [298, 0]
